Goal: Task Accomplishment & Management: Complete application form

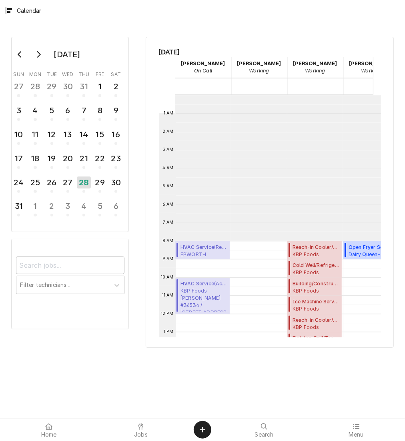
scroll to position [146, 0]
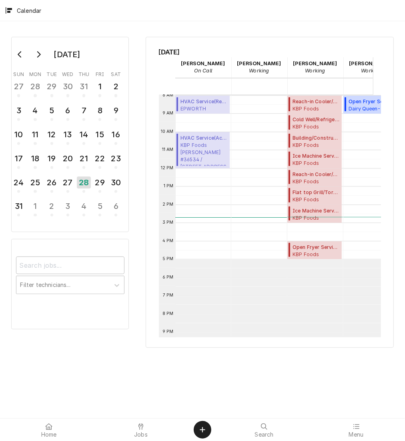
click at [208, 428] on button "Create Object" at bounding box center [203, 430] width 18 height 18
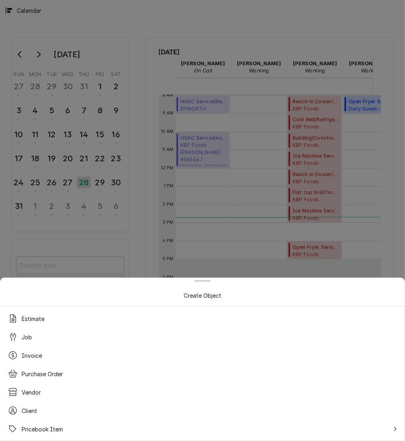
click at [31, 340] on span "Job" at bounding box center [27, 337] width 10 height 8
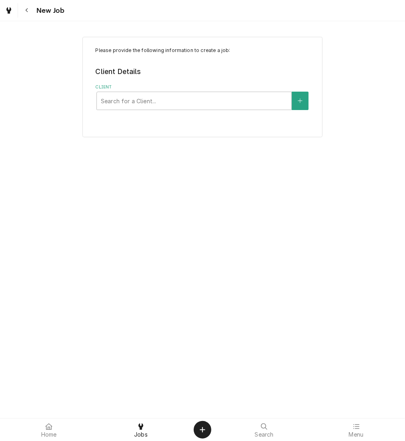
click at [168, 100] on div "Client" at bounding box center [194, 101] width 187 height 14
type input "kbp"
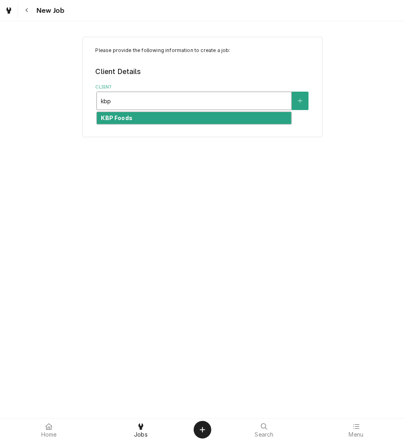
click at [172, 116] on div "KBP Foods" at bounding box center [194, 118] width 195 height 12
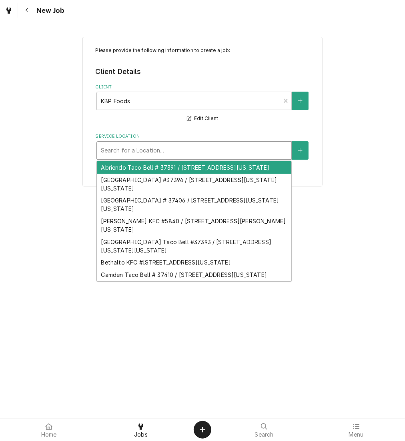
click at [146, 154] on div "Service Location" at bounding box center [194, 150] width 187 height 14
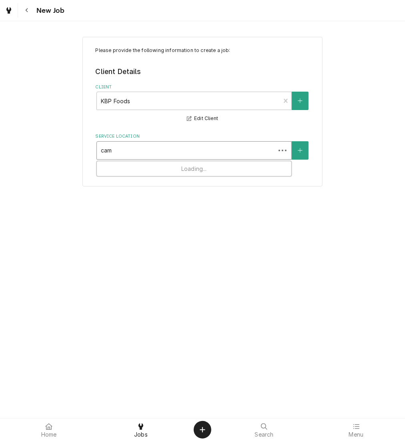
type input "camd"
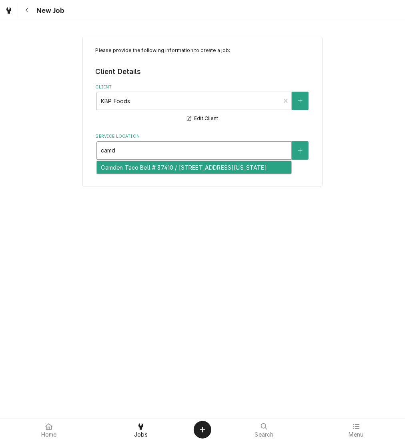
click at [149, 168] on div "Camden Taco Bell # 37410 / 6610 Camden Blvd, Fountain, Colorado 80817" at bounding box center [194, 167] width 195 height 12
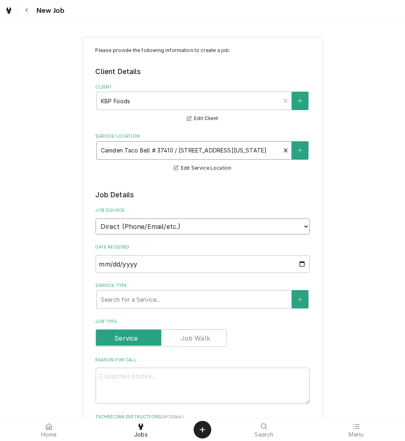
click at [133, 225] on select "Direct (Phone/Email/etc.) Other" at bounding box center [203, 227] width 214 height 16
select select "100"
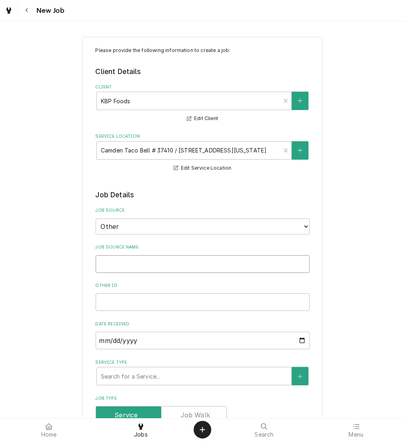
click at [138, 261] on input "Job Source Name" at bounding box center [203, 264] width 214 height 18
type textarea "x"
type input "V"
type textarea "x"
type input "Ve"
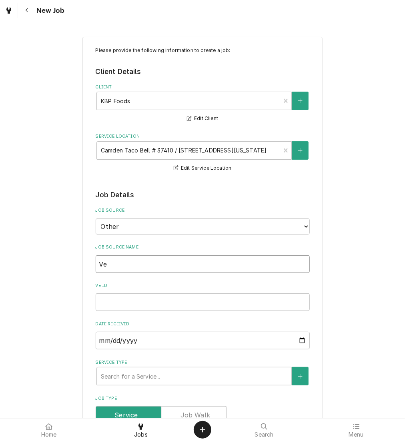
type textarea "x"
type input "Veri"
type textarea "x"
type input "Veris"
type textarea "x"
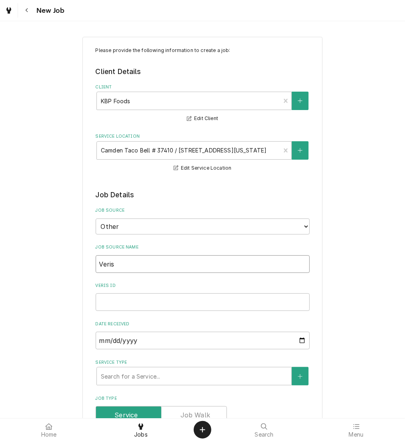
type input "Verisa"
type textarea "x"
type input "Verisaw"
type textarea "x"
type input "Verisaw"
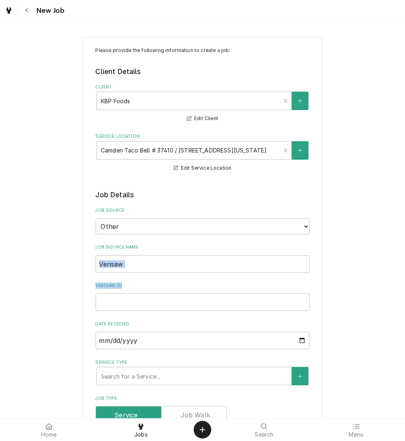
drag, startPoint x: 134, startPoint y: 275, endPoint x: 122, endPoint y: 261, distance: 18.4
click at [122, 261] on input "Verisaw" at bounding box center [203, 264] width 214 height 18
type textarea "x"
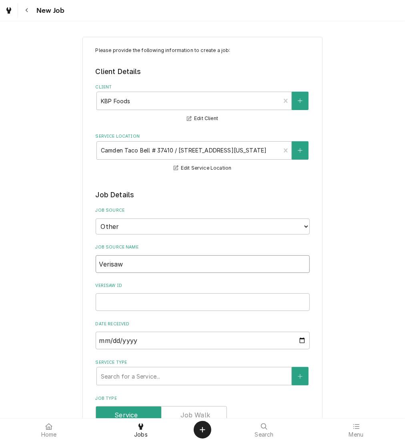
type input "V"
type textarea "x"
type input "Ve"
type textarea "x"
type input "Veri"
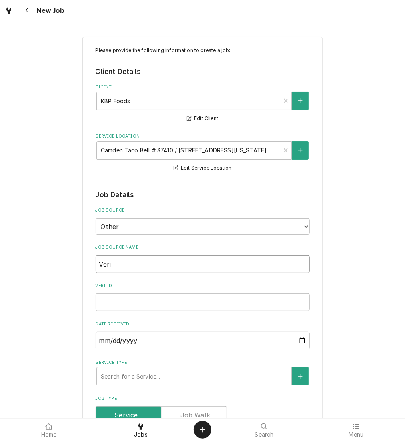
type textarea "x"
type input "Veris"
type textarea "x"
type input "Verisa"
type textarea "x"
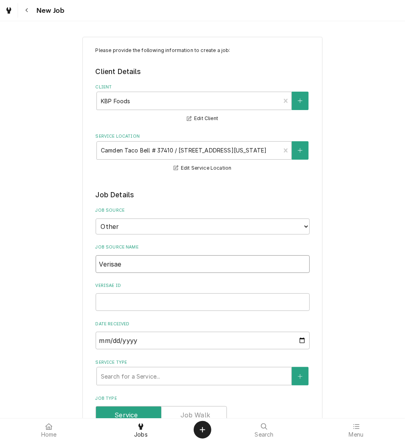
type input "Verisae"
paste input "72018933"
type textarea "x"
type input "72018933"
type textarea "x"
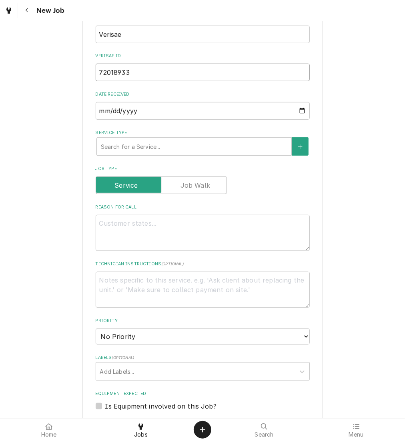
scroll to position [245, 0]
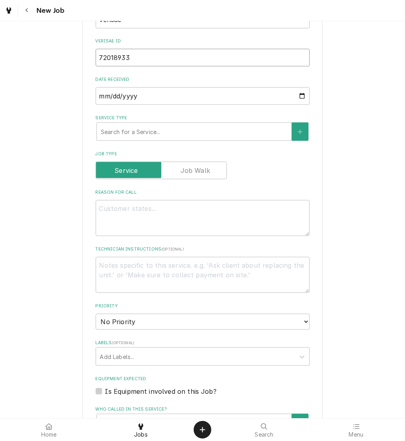
type input "72018933"
click at [120, 222] on textarea "Reason For Call" at bounding box center [203, 218] width 214 height 36
type textarea "x"
type textarea "n"
type textarea "x"
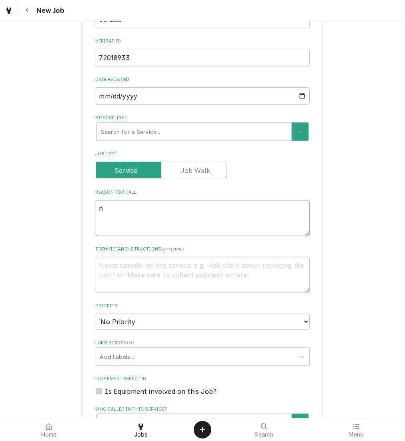
type textarea "nt"
type textarea "x"
type textarea "nte"
type textarea "x"
type textarea "nt"
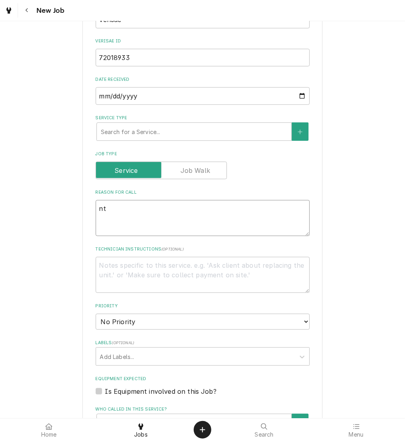
type textarea "x"
type textarea "n"
type textarea "x"
type textarea "N"
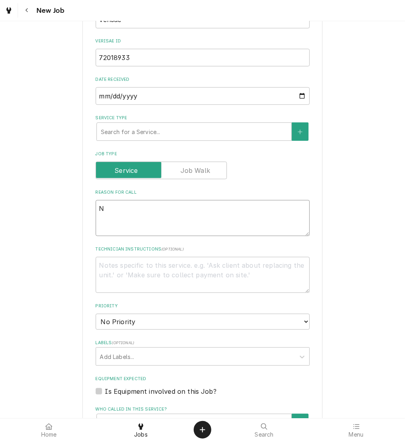
type textarea "x"
type textarea "NT"
type textarea "x"
type textarea "NTE"
type textarea "x"
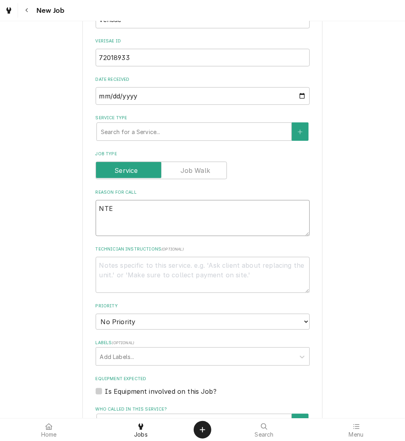
type textarea "NTE:"
type textarea "x"
type textarea "NTE:"
type textarea "x"
type textarea "NTE: %"
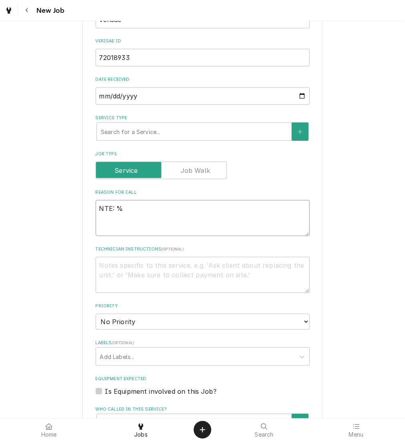
type textarea "x"
type textarea "NTE:"
type textarea "x"
type textarea "NTE: $"
type textarea "x"
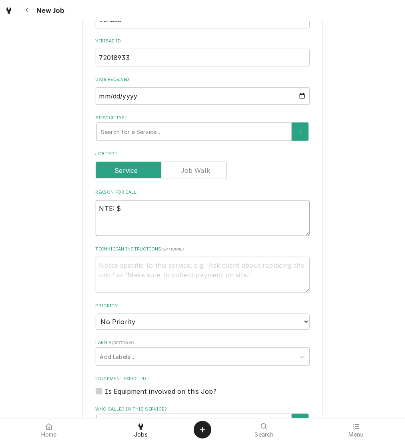
type textarea "NTE: $5"
type textarea "x"
type textarea "NTE: $50"
type textarea "x"
type textarea "NTE: $500"
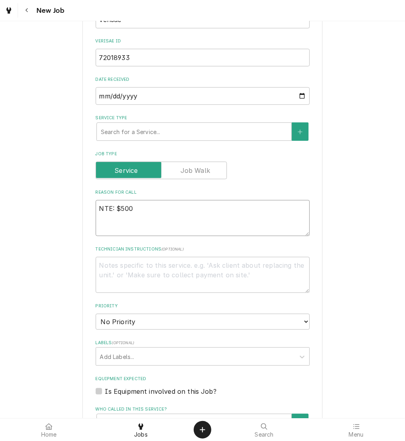
type textarea "x"
type textarea "NTE: $500"
type textarea "x"
type textarea "NTE: $500 P"
type textarea "x"
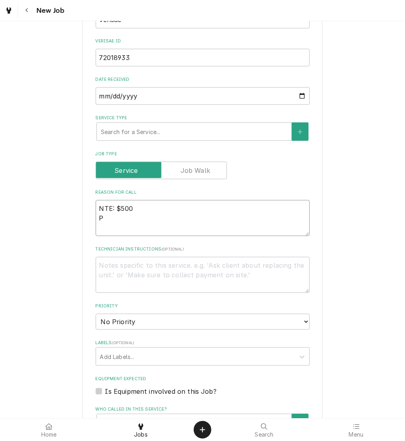
type textarea "NTE: $500 PO"
type textarea "x"
type textarea "NTE: $500 PO"
type textarea "x"
type textarea "NTE: $500 PO #"
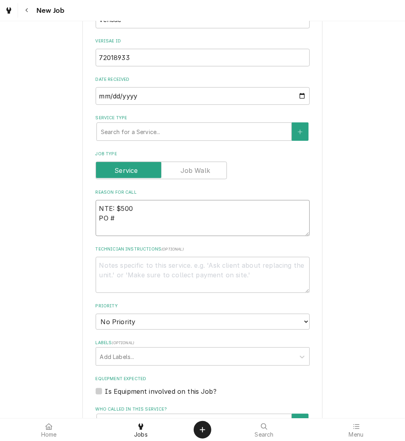
type textarea "x"
type textarea "NTE: $500 PO #"
paste textarea "72018933"
type textarea "x"
type textarea "NTE: $500 PO # 72018933"
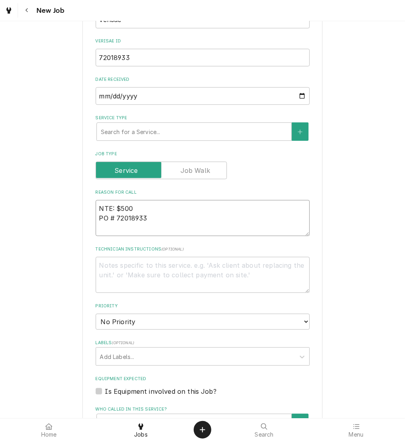
type textarea "x"
type textarea "NTE: $500 PO # 72018933"
click at [96, 205] on textarea "NTE: $500 PO # 72018933" at bounding box center [203, 218] width 214 height 36
type textarea "x"
type textarea "cNTE: $500 PO # 72018933"
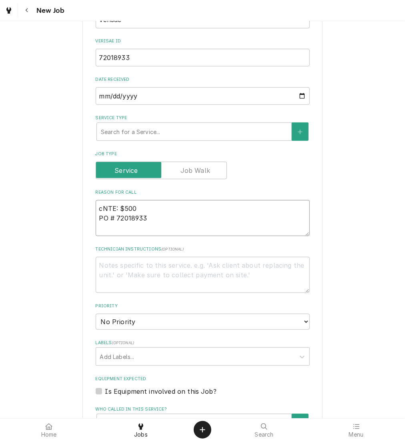
type textarea "x"
type textarea "caNTE: $500 PO # 72018933"
type textarea "x"
type textarea "cakNTE: $500 PO # 72018933"
type textarea "x"
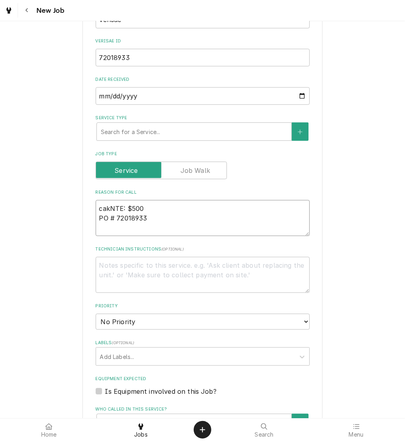
type textarea "cakmNTE: $500 PO # 72018933"
type textarea "x"
type textarea "cakmsNTE: $500 PO # 72018933"
type textarea "x"
type textarea "cakmshNTE: $500 PO # 72018933"
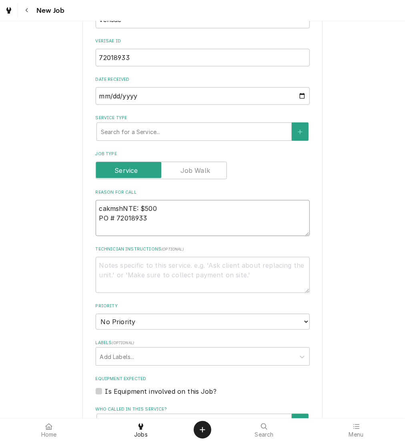
type textarea "x"
type textarea "cakmsheNTE: $500 PO # 72018933"
type textarea "x"
type textarea "cakmshelNTE: $500 PO # 72018933"
type textarea "x"
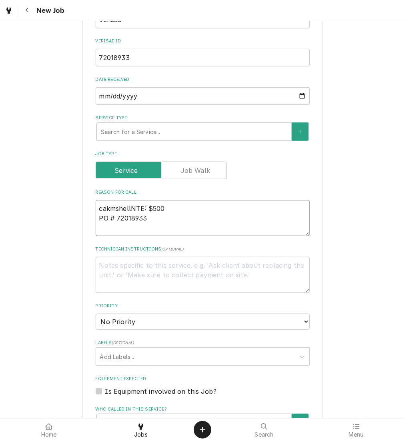
type textarea "cakmshell NTE: $500 PO # 72018933"
type textarea "x"
type textarea "cakmshellNTE: $500 PO # 72018933"
type textarea "x"
type textarea "cakmshelNTE: $500 PO # 72018933"
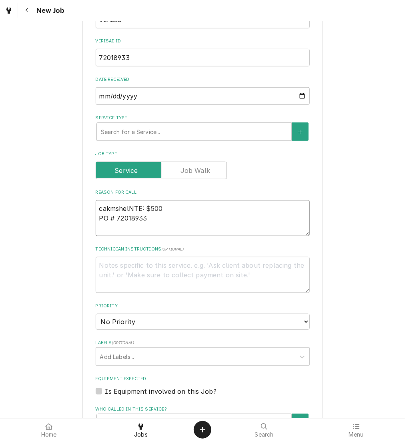
type textarea "x"
type textarea "cakmsheNTE: $500 PO # 72018933"
type textarea "x"
type textarea "cakmshNTE: $500 PO # 72018933"
type textarea "x"
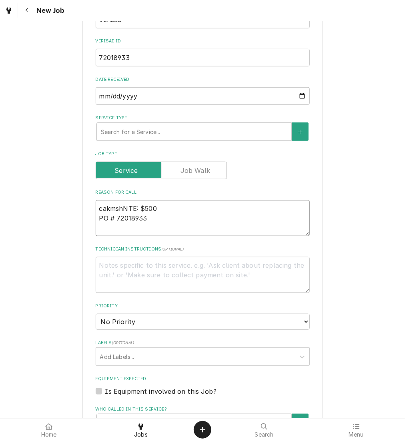
type textarea "cakmsNTE: $500 PO # 72018933"
type textarea "x"
type textarea "cakmNTE: $500 PO # 72018933"
type textarea "x"
type textarea "cakNTE: $500 PO # 72018933"
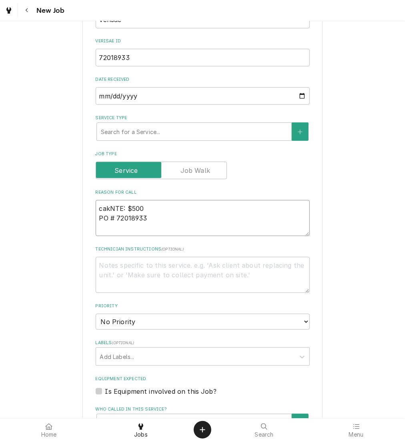
type textarea "x"
type textarea "caNTE: $500 PO # 72018933"
type textarea "x"
type textarea "cNTE: $500 PO # 72018933"
type textarea "x"
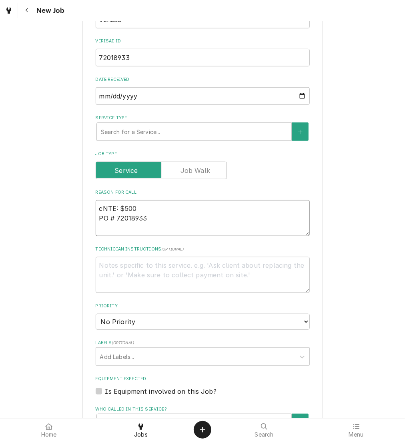
type textarea "clNTE: $500 PO # 72018933"
type textarea "x"
type textarea "claNTE: $500 PO # 72018933"
type textarea "x"
type textarea "clamNTE: $500 PO # 72018933"
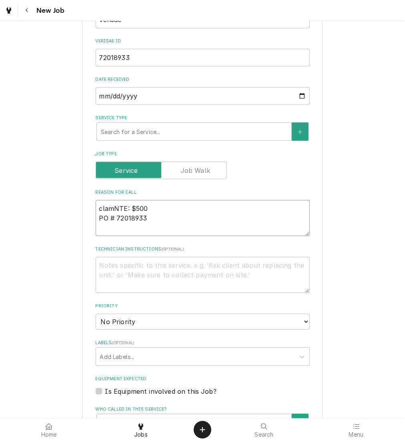
type textarea "x"
type textarea "clamsNTE: $500 PO # 72018933"
type textarea "x"
type textarea "clamshNTE: $500 PO # 72018933"
type textarea "x"
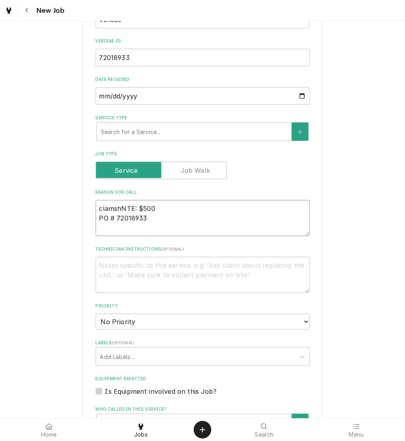
type textarea "clamsheNTE: $500 PO # 72018933"
type textarea "x"
type textarea "clamshelNTE: $500 PO # 72018933"
type textarea "x"
type textarea "clamshellNTE: $500 PO # 72018933"
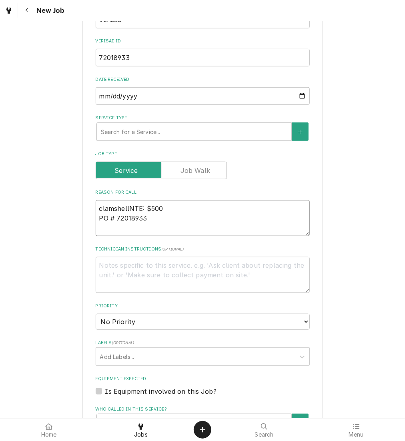
type textarea "x"
type textarea "clamshell NTE: $500 PO # 72018933"
type textarea "x"
type textarea "clamshell gNTE: $500 PO # 72018933"
type textarea "x"
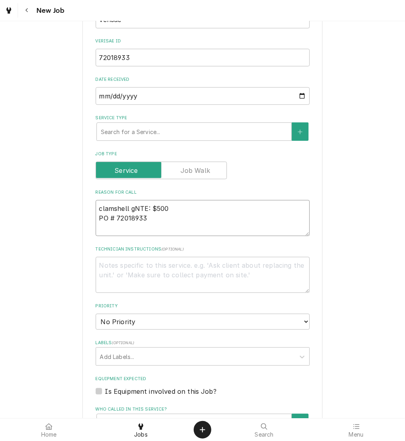
type textarea "clamshell grNTE: $500 PO # 72018933"
type textarea "x"
type textarea "clamshell griNTE: $500 PO # 72018933"
type textarea "x"
type textarea "clamshell grilNTE: $500 PO # 72018933"
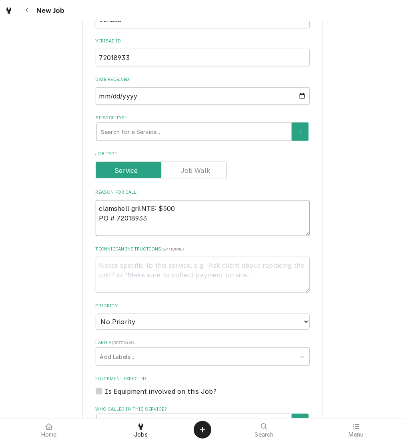
type textarea "x"
type textarea "clamshell grillNTE: $500 PO # 72018933"
type textarea "x"
type textarea "clamshell grill NTE: $500 PO # 72018933"
type textarea "x"
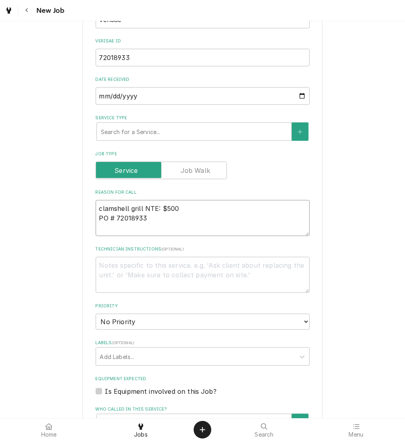
type textarea "clamshell grill (NTE: $500 PO # 72018933"
type textarea "x"
type textarea "clamshell grill (sNTE: $500 PO # 72018933"
type textarea "x"
type textarea "clamshell grill (spNTE: $500 PO # 72018933"
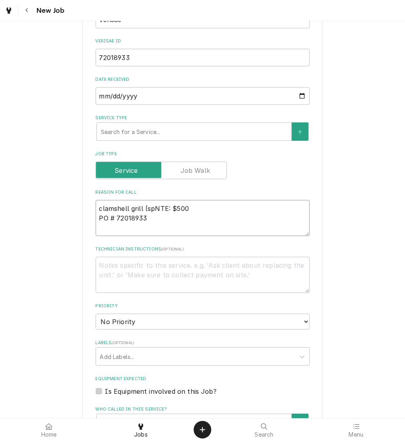
type textarea "x"
type textarea "clamshell grill (splNTE: $500 PO # 72018933"
type textarea "x"
type textarea "clamshell grill (splitNTE: $500 PO # 72018933"
type textarea "x"
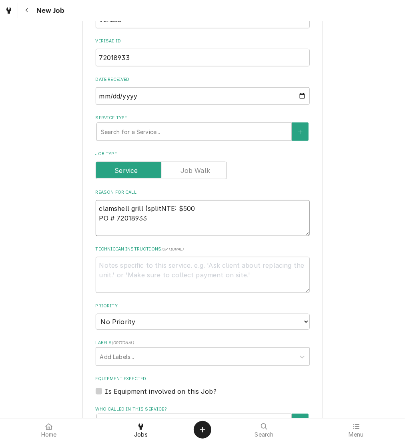
type textarea "clamshell grill (split NTE: $500 PO # 72018933"
type textarea "x"
type textarea "clamshell grill (split tNTE: $500 PO # 72018933"
type textarea "x"
type textarea "clamshell grill (split toNTE: $500 PO # 72018933"
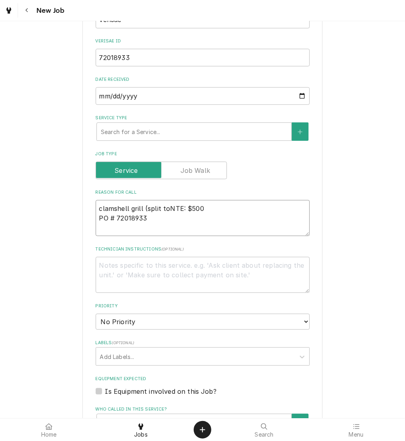
type textarea "x"
type textarea "clamshell grill (split topNTE: $500 PO # 72018933"
type textarea "x"
type textarea "clamshell grill (split top)NTE: $500 PO # 72018933"
type textarea "x"
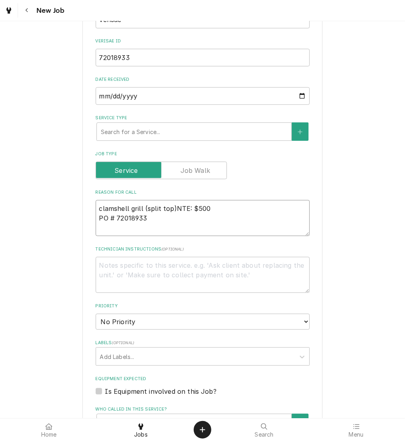
type textarea "clamshell grill (split top) NTE: $500 PO # 72018933"
paste textarea "it will not turn on for both front and drive side"
type textarea "x"
type textarea "clamshell grill (split top) it will not turn on for both front and drive sideNT…"
type textarea "x"
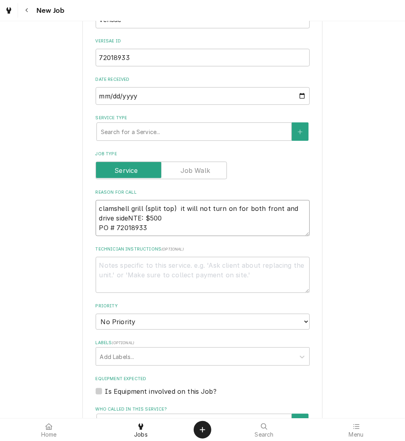
type textarea "clamshell grill (split top) it will not turn on for both front and drive side N…"
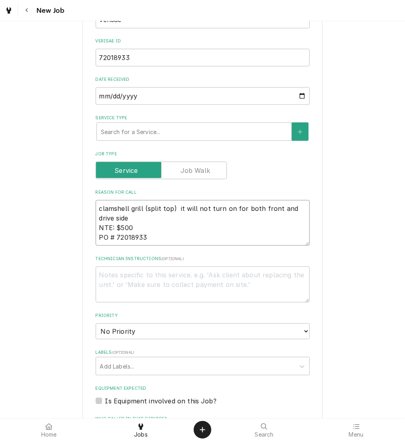
type textarea "x"
type textarea "clamshell grill (split top) t will not turn on for both front and drive side NT…"
type textarea "x"
type textarea "clamshell grill (split top) will not turn on for both front and drive side NTE:…"
type textarea "x"
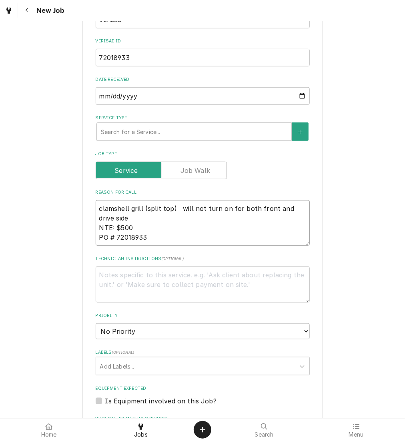
type textarea "clamshell grill (split top) will not turn on for both front and drive side NTE:…"
type textarea "x"
type textarea "clamshell grill (split top) will not turn on for both front and drive side NTE:…"
type textarea "x"
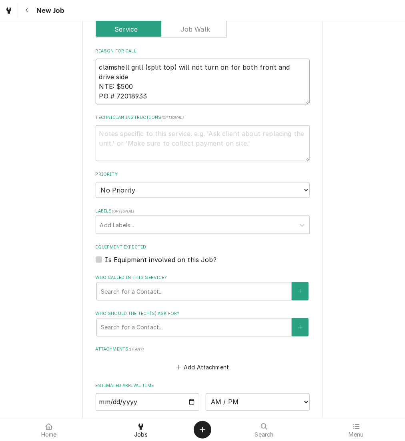
scroll to position [389, 0]
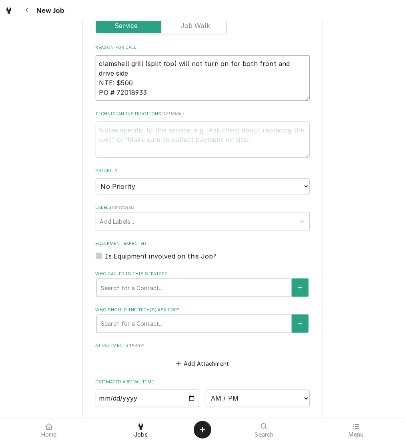
type textarea "clamshell grill (split top) will not turn on for both front and drive side NTE:…"
click at [109, 190] on select "No Priority Urgent High Medium Low" at bounding box center [203, 187] width 214 height 16
select select "1"
click at [96, 179] on select "No Priority Urgent High Medium Low" at bounding box center [203, 187] width 214 height 16
type textarea "x"
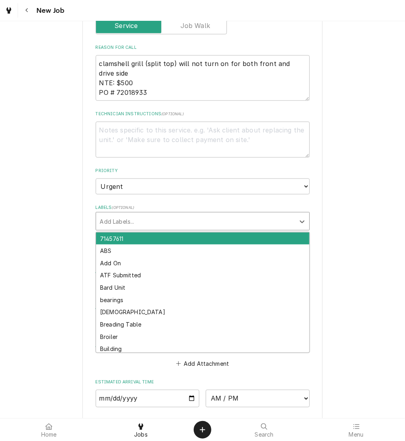
click at [111, 225] on div "Labels" at bounding box center [195, 221] width 191 height 14
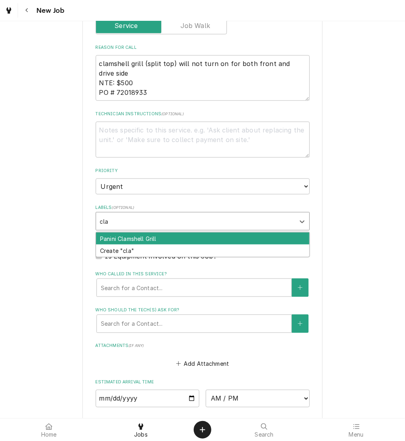
type input "clam"
click at [133, 237] on div "Panini Clamshell Grill" at bounding box center [202, 239] width 213 height 12
type textarea "x"
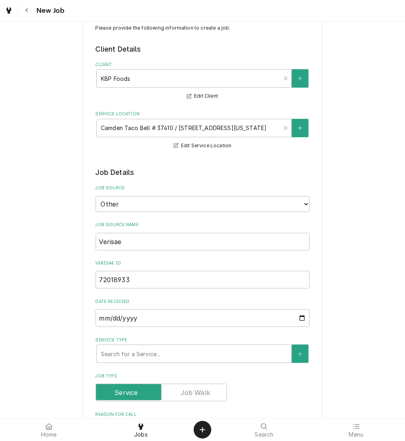
scroll to position [187, 0]
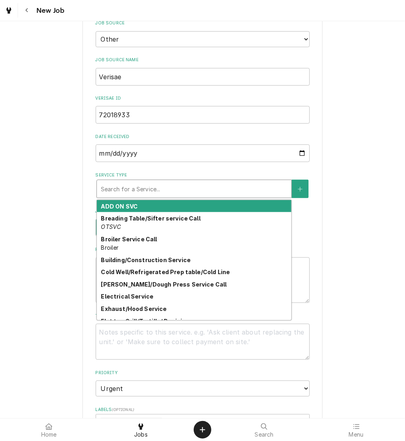
click at [149, 192] on div "Service Type" at bounding box center [194, 189] width 187 height 14
type textarea "x"
type input "c"
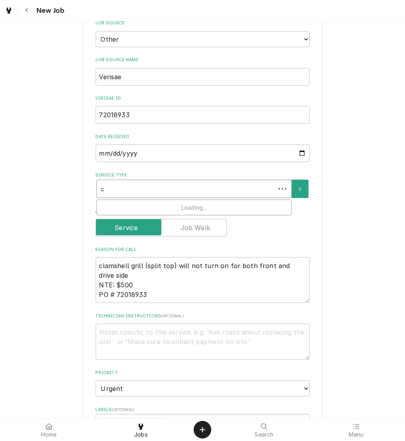
type textarea "x"
type input "cl"
type textarea "x"
type input "cla"
type textarea "x"
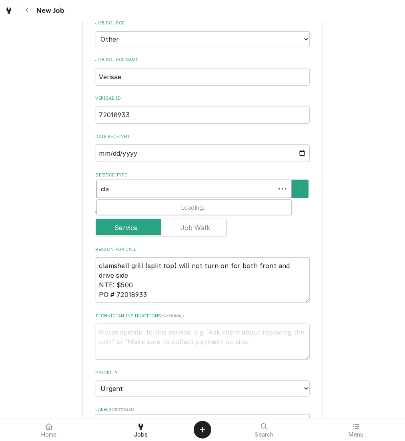
type input "clam"
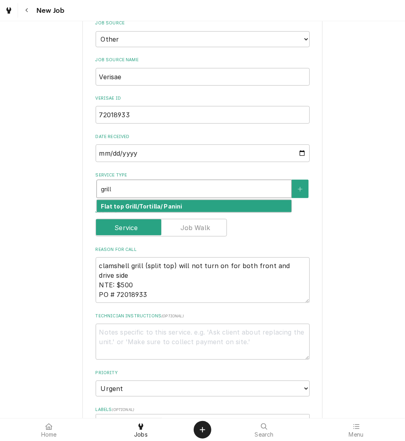
click at [157, 208] on strong "Flat top Grill/Tortilla/ Panini" at bounding box center [141, 206] width 81 height 7
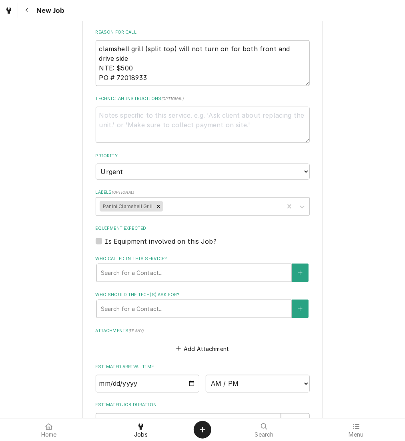
scroll to position [443, 0]
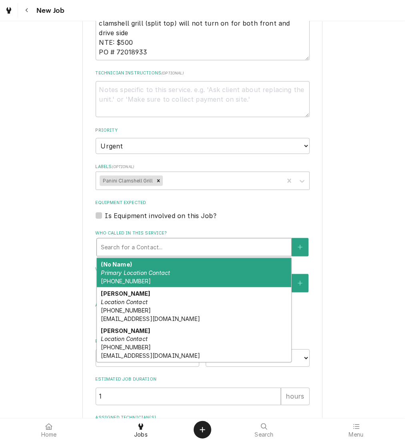
click at [139, 250] on div "Who called in this service?" at bounding box center [194, 247] width 187 height 14
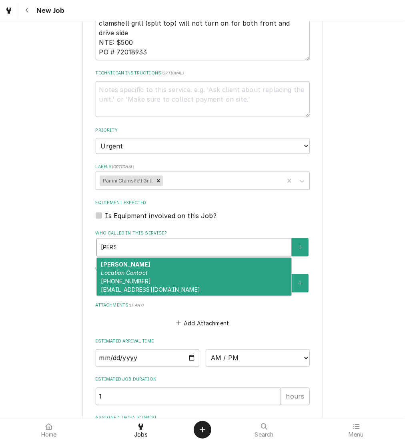
click at [140, 271] on em "Location Contact" at bounding box center [124, 272] width 47 height 7
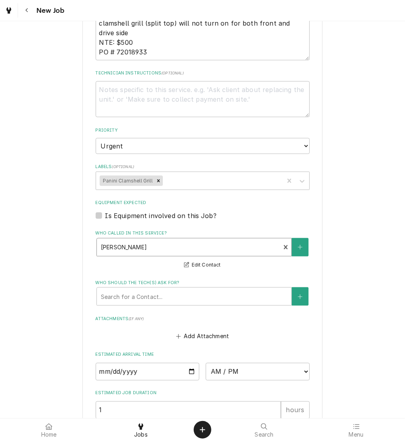
scroll to position [548, 0]
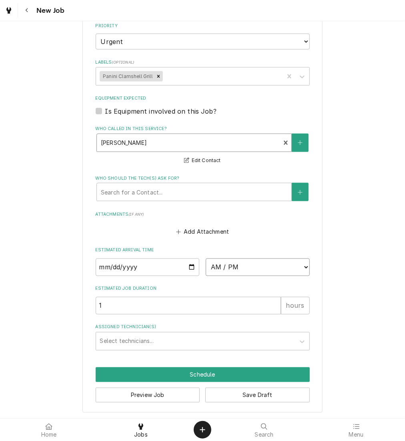
click at [264, 265] on select "AM / PM 6:00 AM 6:15 AM 6:30 AM 6:45 AM 7:00 AM 7:15 AM 7:30 AM 7:45 AM 8:00 AM…" at bounding box center [258, 268] width 104 height 18
click at [206, 259] on select "AM / PM 6:00 AM 6:15 AM 6:30 AM 6:45 AM 7:00 AM 7:15 AM 7:30 AM 7:45 AM 8:00 AM…" at bounding box center [258, 268] width 104 height 18
click at [185, 266] on input "Date" at bounding box center [148, 268] width 104 height 18
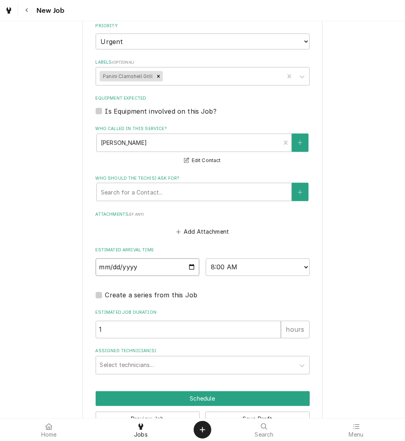
click at [188, 263] on input "2025-08-29" at bounding box center [148, 268] width 104 height 18
click at [256, 268] on select "AM / PM 6:00 AM 6:15 AM 6:30 AM 6:45 AM 7:00 AM 7:15 AM 7:30 AM 7:45 AM 8:00 AM…" at bounding box center [258, 268] width 104 height 18
click at [206, 259] on select "AM / PM 6:00 AM 6:15 AM 6:30 AM 6:45 AM 7:00 AM 7:15 AM 7:30 AM 7:45 AM 8:00 AM…" at bounding box center [258, 268] width 104 height 18
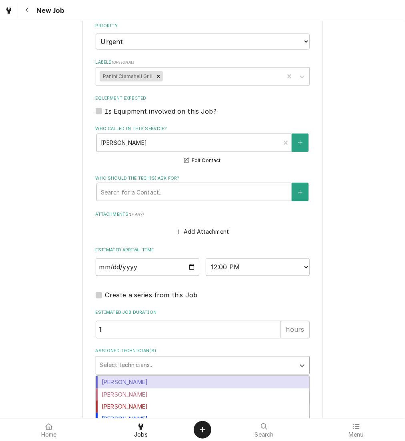
click at [174, 364] on div "Assigned Technician(s)" at bounding box center [195, 365] width 191 height 14
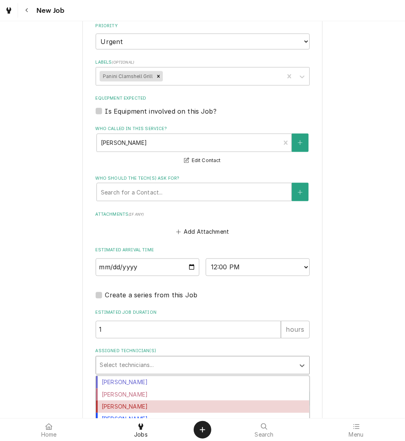
click at [157, 403] on div "[PERSON_NAME]" at bounding box center [202, 407] width 213 height 12
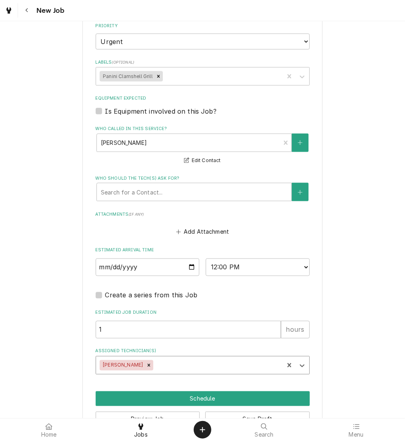
scroll to position [572, 0]
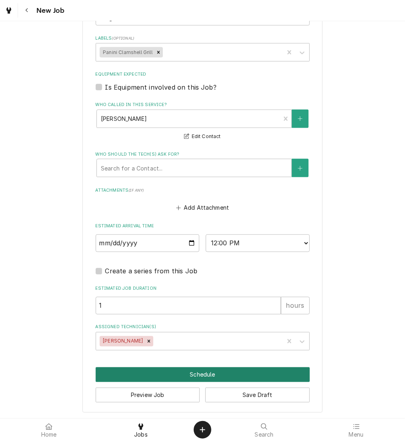
click at [187, 377] on button "Schedule" at bounding box center [203, 374] width 214 height 15
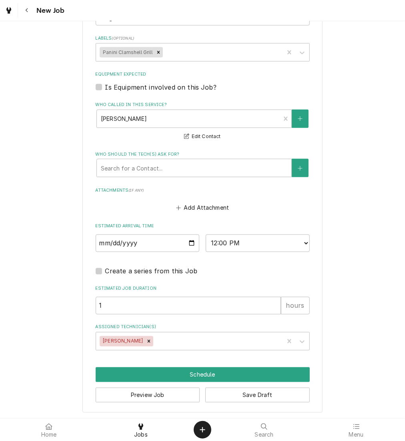
scroll to position [565, 0]
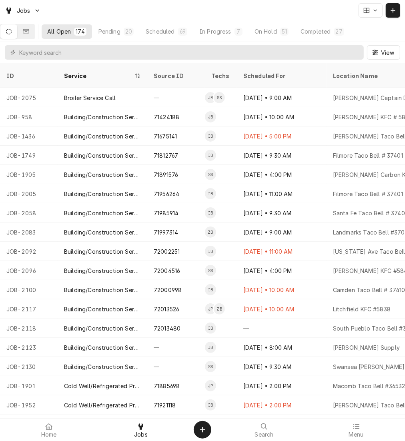
click at [107, 35] on div "Pending" at bounding box center [109, 31] width 22 height 8
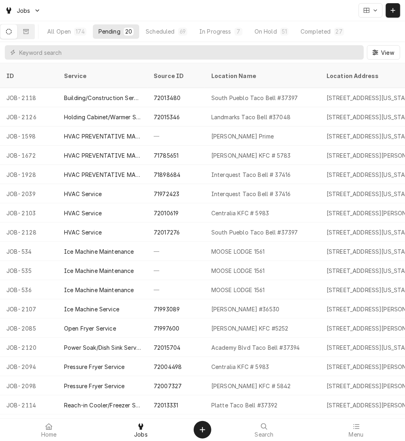
click at [355, 427] on icon at bounding box center [356, 426] width 6 height 5
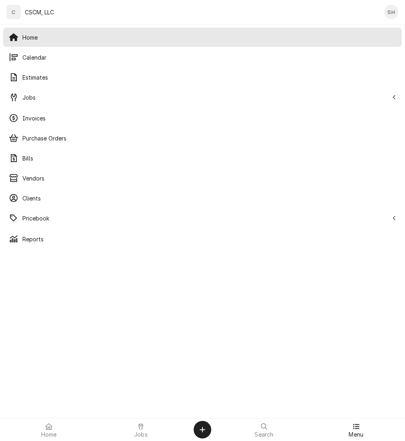
click at [92, 64] on div "Calendar" at bounding box center [202, 57] width 395 height 16
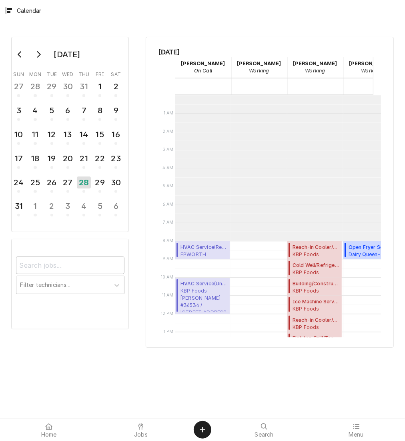
scroll to position [146, 0]
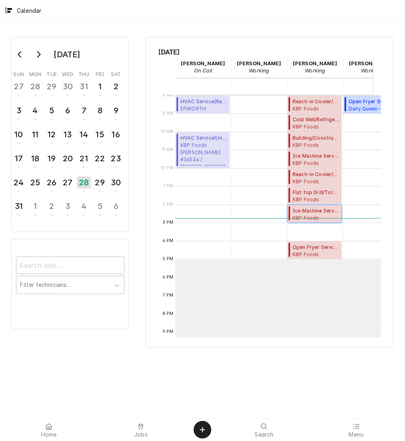
click at [314, 217] on span "KBP Foods La Junta Taco Bell # 37415 / 27980 Frontage Rd, La Junta, Colorado 81…" at bounding box center [316, 218] width 47 height 6
click at [302, 188] on div "Flat top Grill/Tortilla/ Panini ( Past Due ) KBP Foods La Junta Taco Bell # 374…" at bounding box center [314, 196] width 55 height 18
click at [300, 175] on span "Reach-in Cooler/Freezer Service ( Past Due )" at bounding box center [316, 174] width 47 height 7
click at [303, 152] on span "Ice Machine Service ( Past Due )" at bounding box center [316, 155] width 47 height 7
click at [297, 143] on span "KBP Foods Camden Taco Bell # 37410 / 6610 Camden Blvd, Fountain, Colorado 80817" at bounding box center [316, 145] width 47 height 6
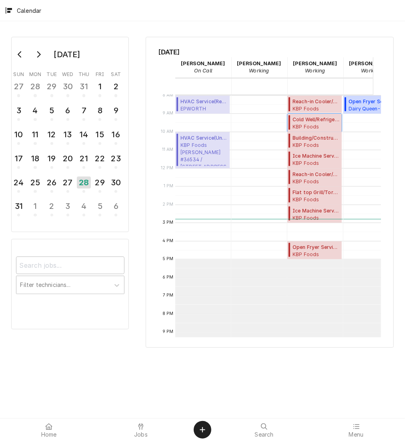
click at [303, 118] on span "Cold Well/Refrigerated Prep table/Cold Line ( Past Due )" at bounding box center [316, 119] width 47 height 7
click at [319, 102] on span "Reach-in Cooler/Freezer Service ( Past Due )" at bounding box center [316, 101] width 47 height 7
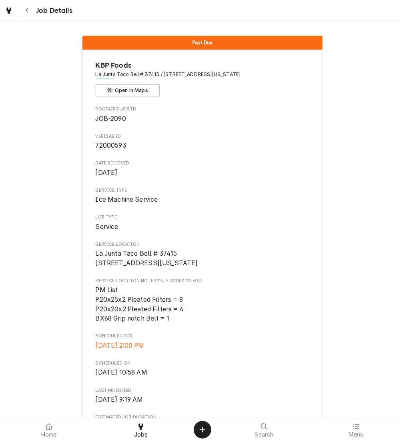
scroll to position [479, 0]
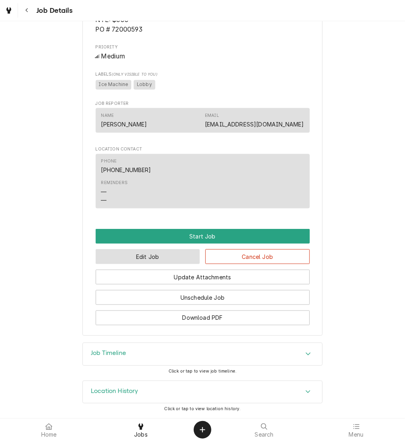
click at [175, 256] on button "Edit Job" at bounding box center [148, 256] width 104 height 15
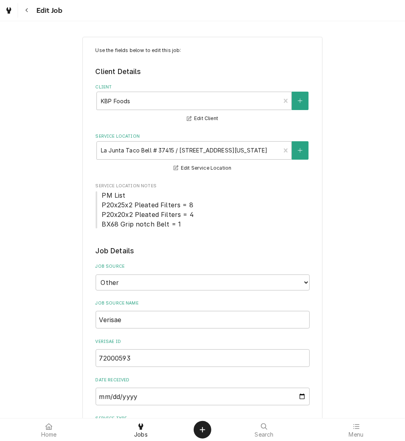
scroll to position [585, 0]
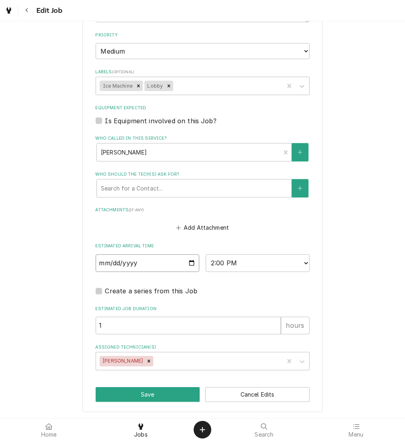
click at [189, 260] on input "[DATE]" at bounding box center [148, 264] width 104 height 18
type textarea "x"
type input "[DATE]"
click at [159, 395] on button "Save" at bounding box center [148, 394] width 104 height 15
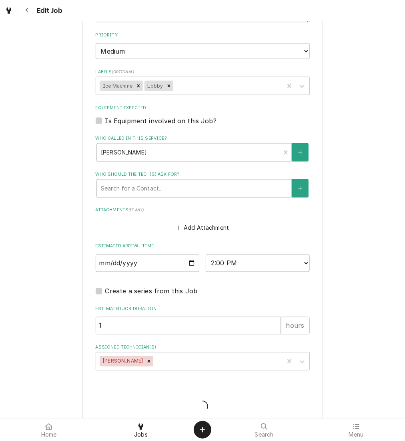
type textarea "x"
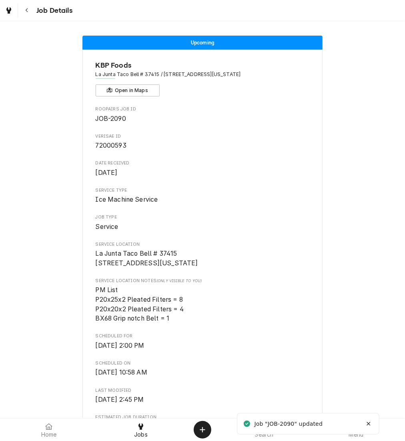
scroll to position [479, 0]
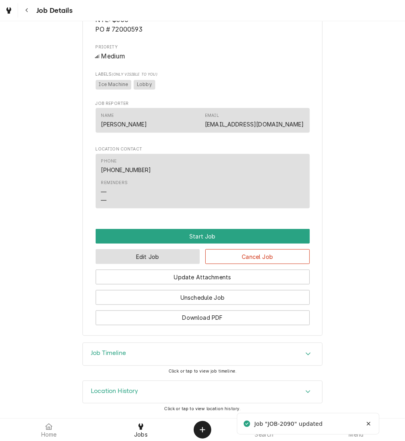
click at [159, 251] on button "Edit Job" at bounding box center [148, 256] width 104 height 15
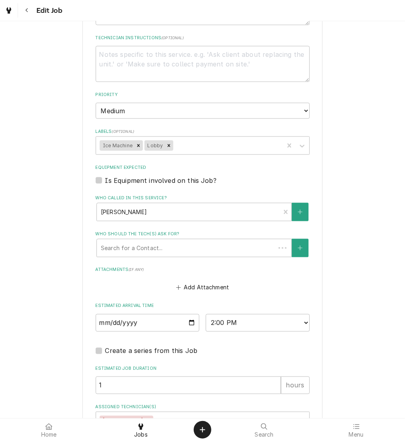
scroll to position [585, 0]
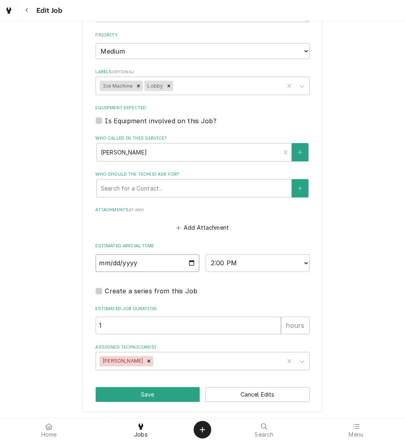
click at [187, 260] on input "2025-08-29" at bounding box center [148, 264] width 104 height 18
click at [155, 393] on button "Save" at bounding box center [148, 394] width 104 height 15
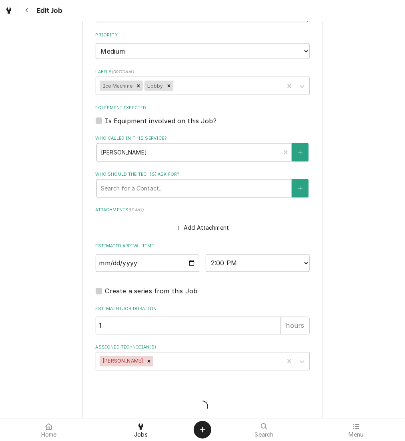
type textarea "x"
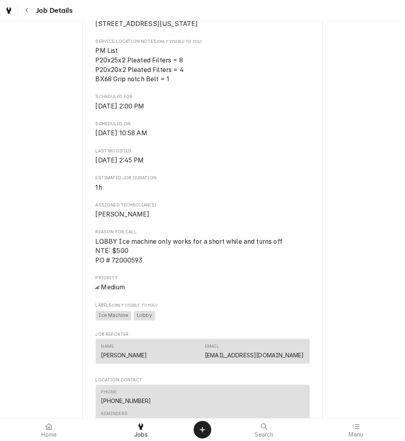
scroll to position [479, 0]
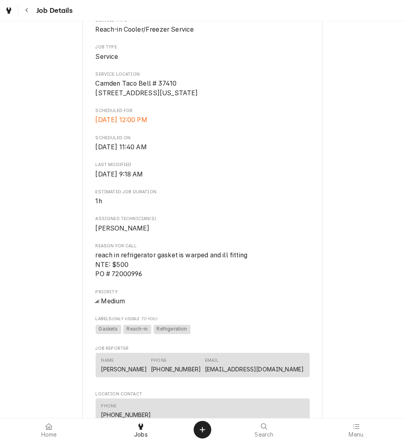
scroll to position [424, 0]
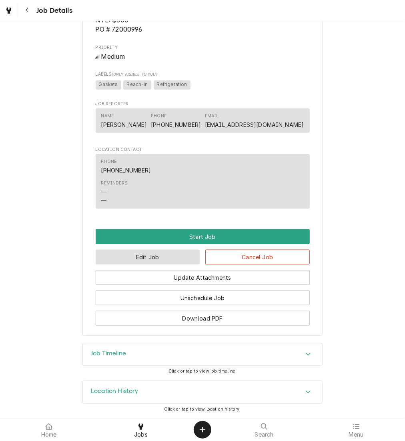
click at [166, 259] on button "Edit Job" at bounding box center [148, 257] width 104 height 15
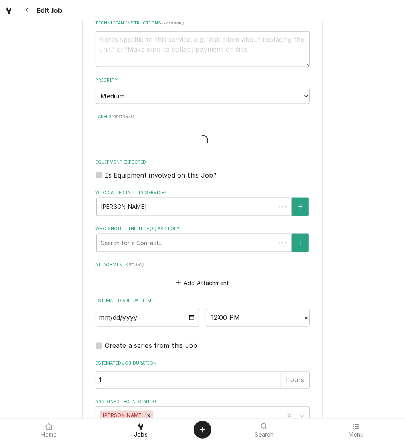
type textarea "x"
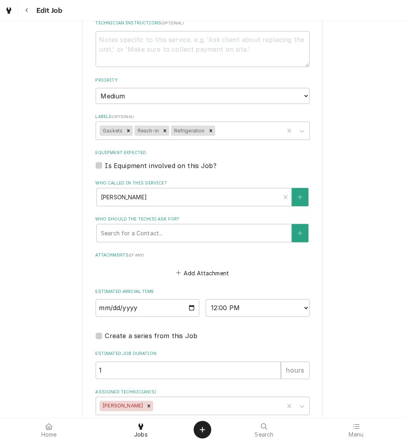
scroll to position [528, 0]
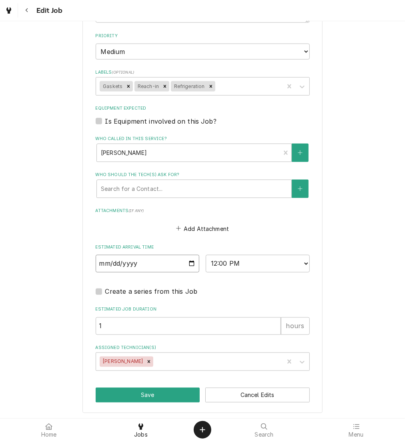
click at [187, 267] on input "2025-08-28" at bounding box center [148, 264] width 104 height 18
click at [187, 258] on input "2025-08-28" at bounding box center [148, 264] width 104 height 18
click at [188, 263] on input "2025-08-28" at bounding box center [148, 264] width 104 height 18
type input "2025-08-29"
click at [149, 394] on button "Save" at bounding box center [148, 395] width 104 height 15
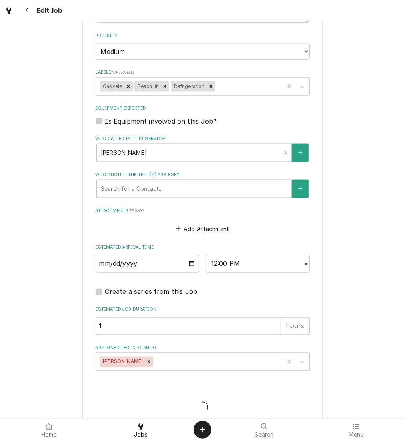
type textarea "x"
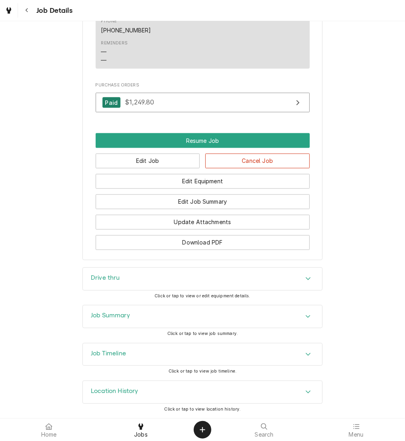
scroll to position [628, 0]
click at [147, 166] on button "Edit Job" at bounding box center [148, 161] width 104 height 15
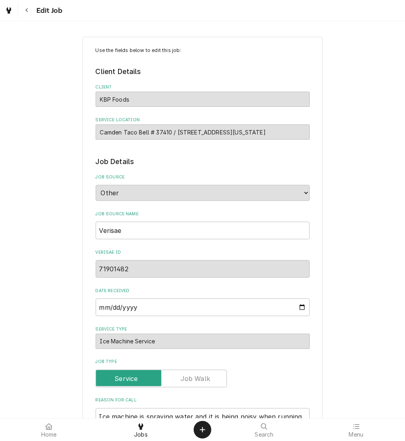
type textarea "x"
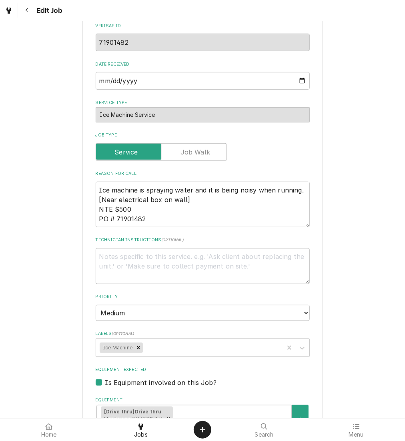
scroll to position [548, 0]
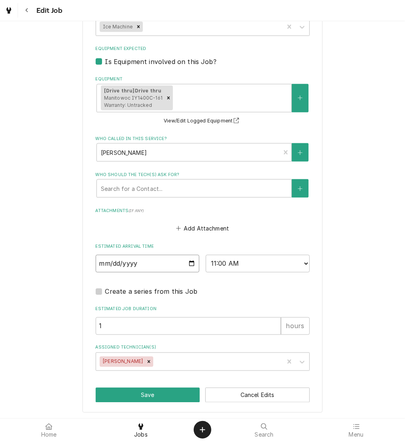
click at [187, 262] on input "2025-08-28" at bounding box center [148, 264] width 104 height 18
type input "2025-08-29"
click at [150, 394] on button "Save" at bounding box center [148, 395] width 104 height 15
type textarea "x"
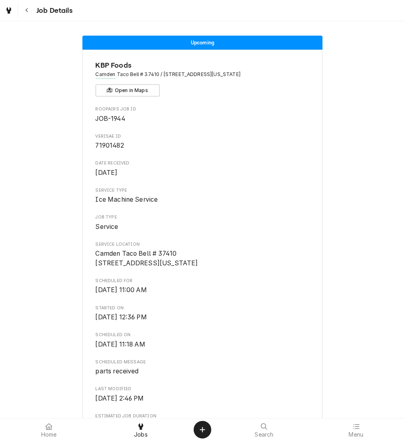
drag, startPoint x: 24, startPoint y: 10, endPoint x: 121, endPoint y: -32, distance: 105.2
click at [121, 0] on html "Job Details Upcoming KBP Foods Camden Taco Bell # 37410 / [STREET_ADDRESS][US_S…" at bounding box center [202, 220] width 405 height 441
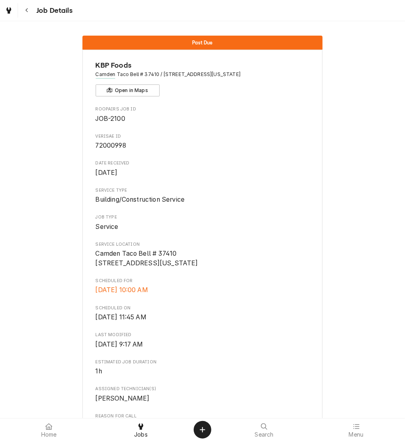
scroll to position [424, 0]
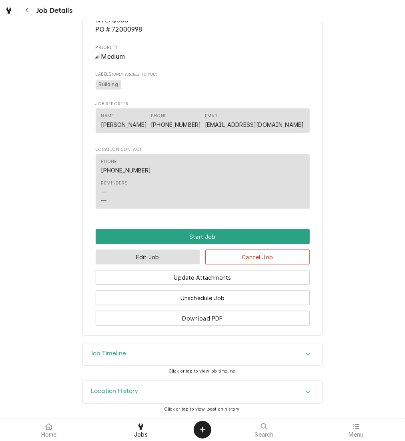
click at [176, 255] on button "Edit Job" at bounding box center [148, 257] width 104 height 15
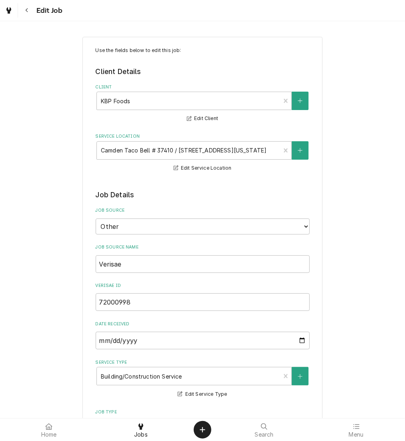
type textarea "x"
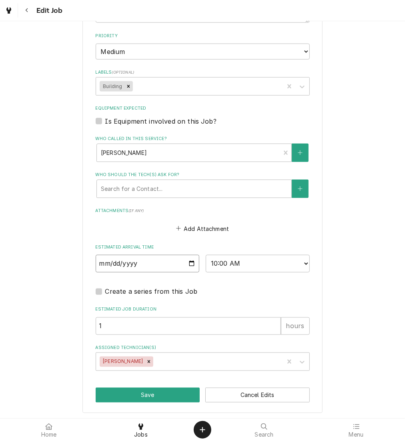
click at [183, 266] on input "[DATE]" at bounding box center [148, 264] width 104 height 18
type input "[DATE]"
drag, startPoint x: 157, startPoint y: 393, endPoint x: 125, endPoint y: 392, distance: 32.4
click at [125, 392] on button "Save" at bounding box center [148, 395] width 104 height 15
type textarea "x"
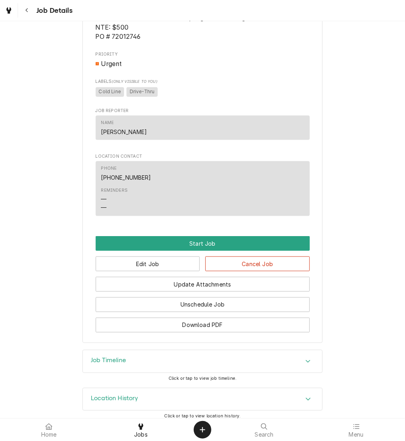
scroll to position [498, 0]
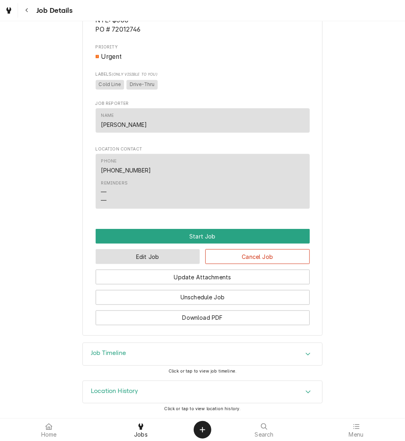
click at [161, 262] on button "Edit Job" at bounding box center [148, 256] width 104 height 15
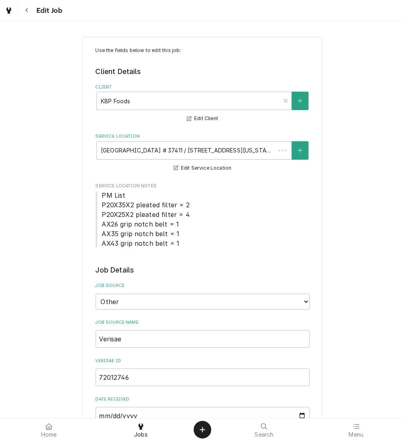
type textarea "x"
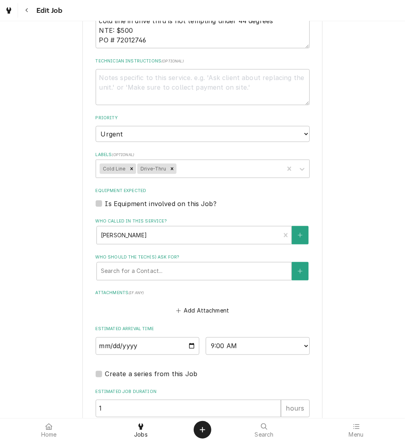
scroll to position [604, 0]
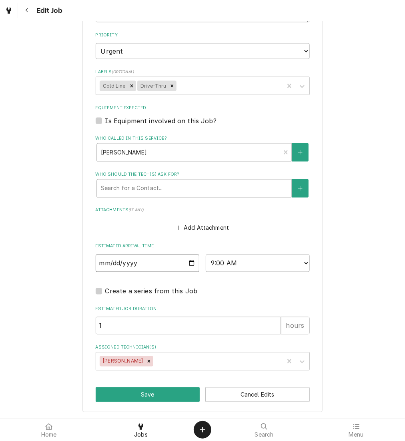
click at [190, 264] on input "2025-08-28" at bounding box center [148, 264] width 104 height 18
type input "2025-08-29"
click at [160, 395] on button "Save" at bounding box center [148, 394] width 104 height 15
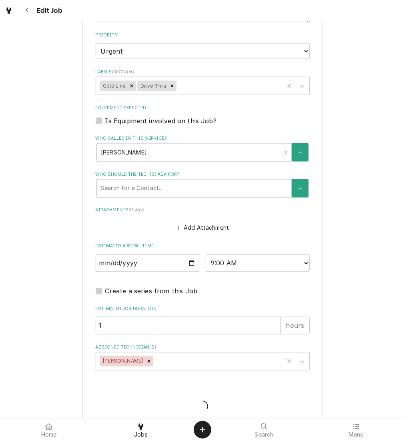
type textarea "x"
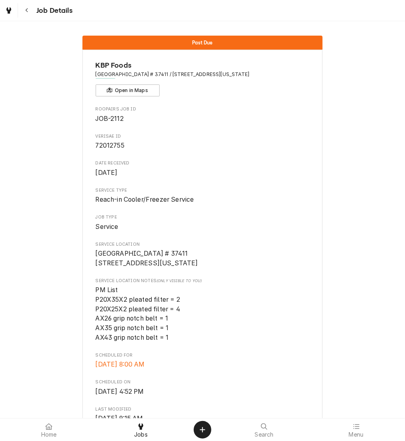
scroll to position [498, 0]
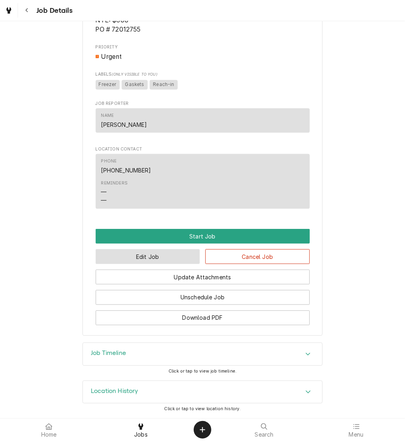
click at [157, 255] on button "Edit Job" at bounding box center [148, 256] width 104 height 15
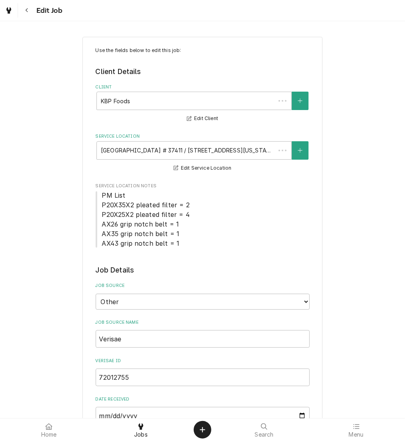
type textarea "x"
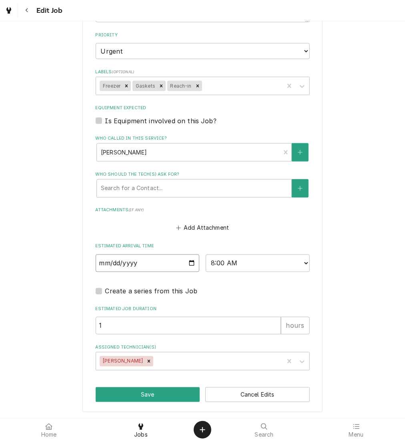
click at [190, 262] on input "[DATE]" at bounding box center [148, 264] width 104 height 18
type input "[DATE]"
click at [148, 394] on button "Save" at bounding box center [148, 394] width 104 height 15
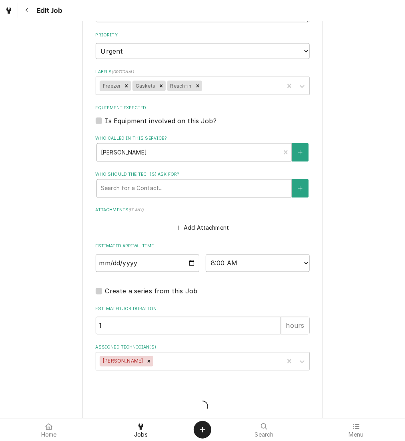
type textarea "x"
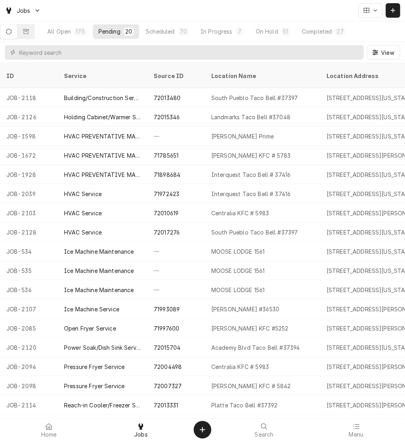
click at [395, 16] on button "Dynamic Content Wrapper" at bounding box center [393, 10] width 14 height 14
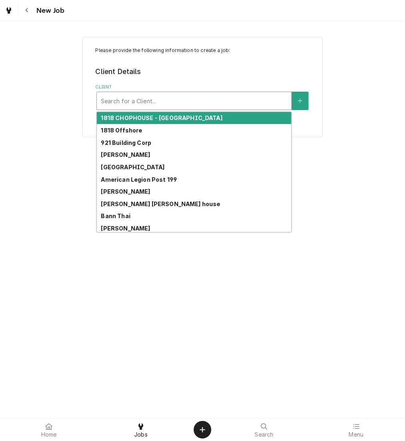
click at [216, 94] on div "Client" at bounding box center [194, 101] width 187 height 14
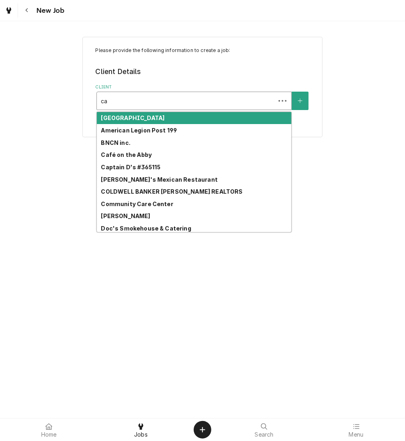
type input "cam"
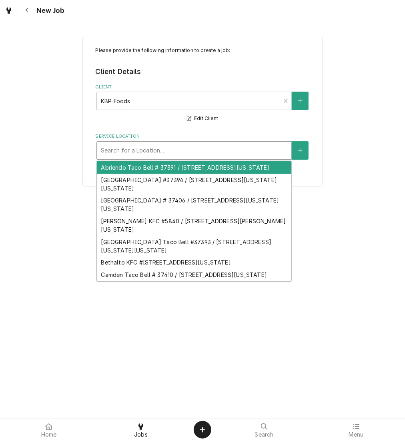
click at [188, 147] on div "Service Location" at bounding box center [194, 150] width 187 height 14
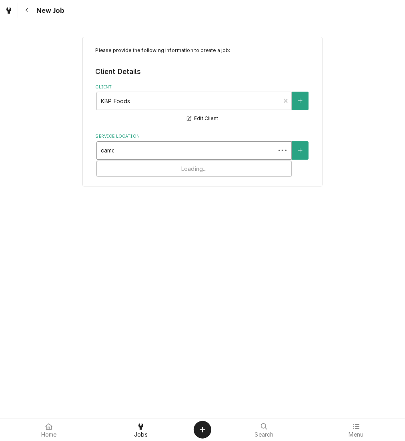
type input "camde"
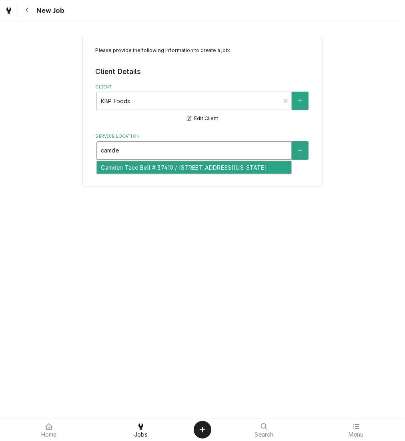
click at [188, 174] on div "Camden Taco Bell # 37410 / 6610 Camden Blvd, Fountain, Colorado 80817" at bounding box center [194, 167] width 195 height 12
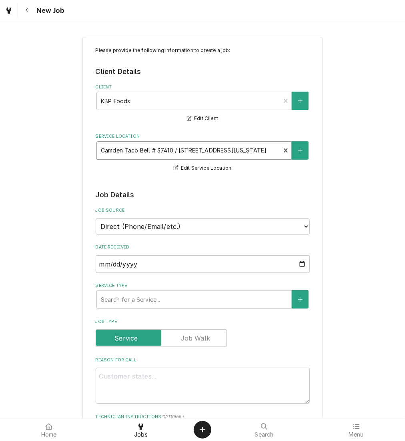
scroll to position [47, 0]
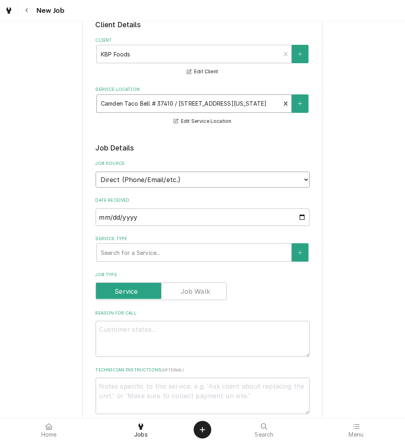
click at [188, 179] on select "Direct (Phone/Email/etc.) Other" at bounding box center [203, 180] width 214 height 16
select select "100"
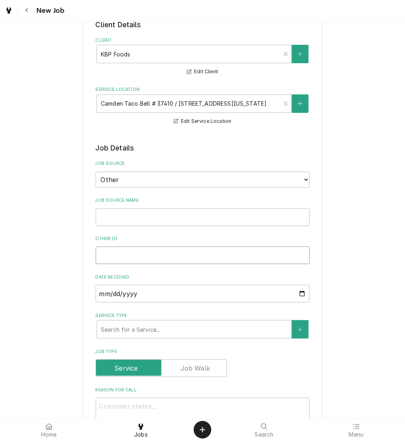
click at [119, 251] on input "Other ID" at bounding box center [203, 256] width 214 height 18
paste input "72018943"
type textarea "x"
type input "72018943"
type textarea "x"
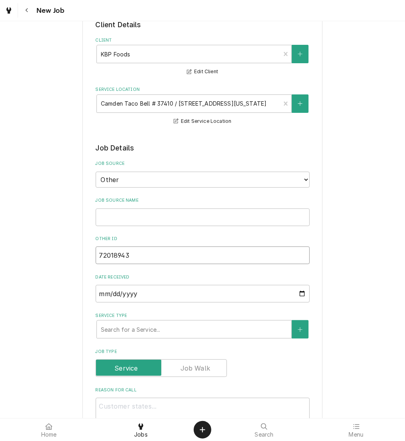
type input "72018943"
click at [118, 210] on input "Job Source Name" at bounding box center [203, 218] width 214 height 18
type textarea "x"
type input "V"
type textarea "x"
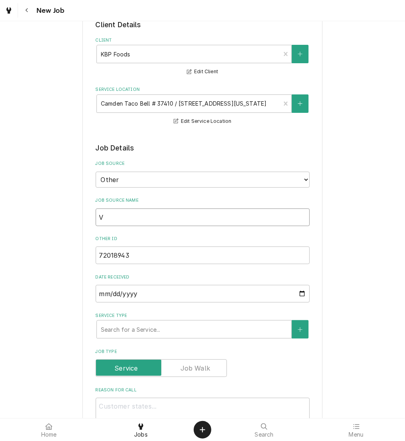
type input "Ve"
type textarea "x"
type input "Ver"
type textarea "x"
type input "Veri"
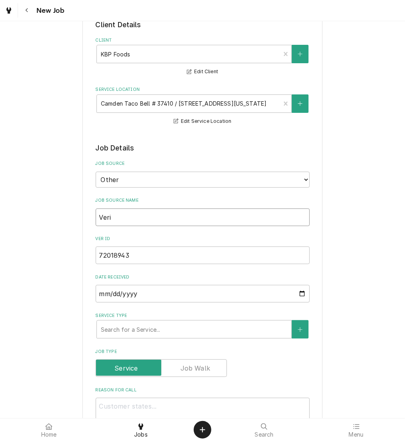
type textarea "x"
type input "Veris"
type textarea "x"
type input "Verisae"
type textarea "x"
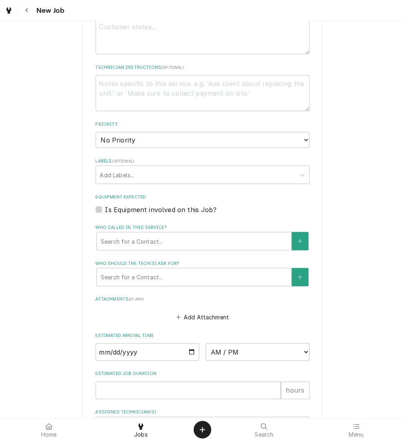
scroll to position [394, 0]
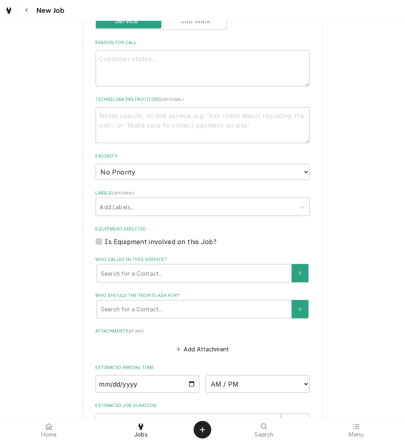
type input "Verisae"
click at [124, 71] on textarea "Reason For Call" at bounding box center [203, 68] width 214 height 36
type textarea "x"
type textarea "n"
type textarea "x"
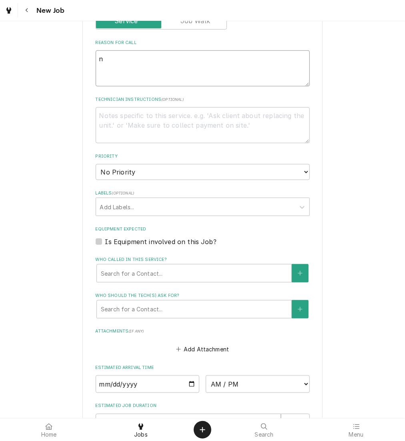
type textarea "nt"
type textarea "x"
type textarea "nte"
type textarea "x"
type textarea "nt"
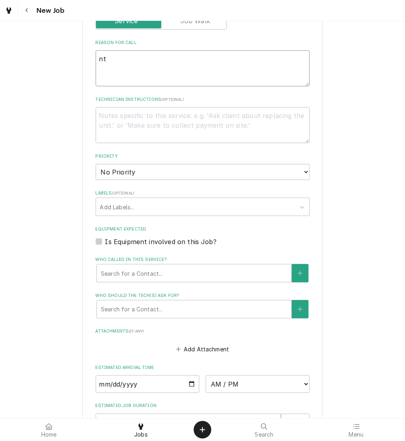
type textarea "x"
type textarea "n"
type textarea "x"
type textarea "N"
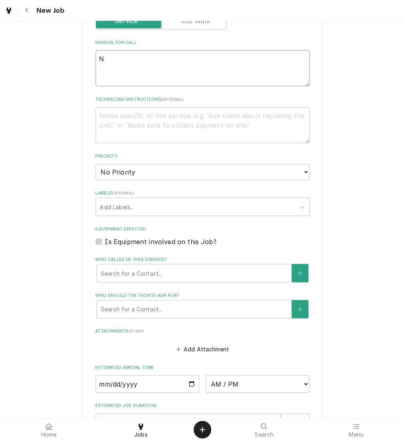
type textarea "x"
type textarea "NT"
type textarea "x"
type textarea "NTE"
type textarea "x"
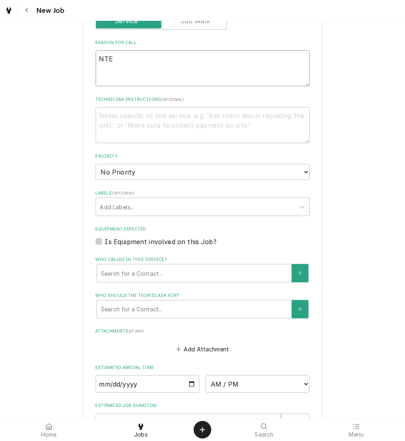
type textarea "NTE:"
type textarea "x"
type textarea "NTE: $"
type textarea "x"
type textarea "NTE: $"
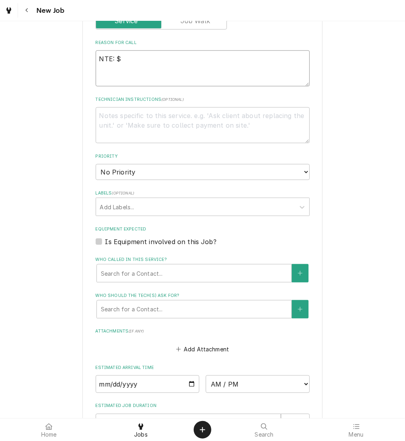
type textarea "x"
type textarea "NTE: $ 5"
type textarea "x"
type textarea "NTE: $"
type textarea "x"
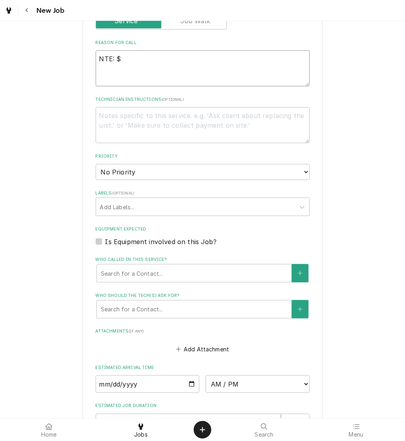
type textarea "NTE: $"
type textarea "x"
type textarea "NTE: $5"
type textarea "x"
type textarea "NTE: $50"
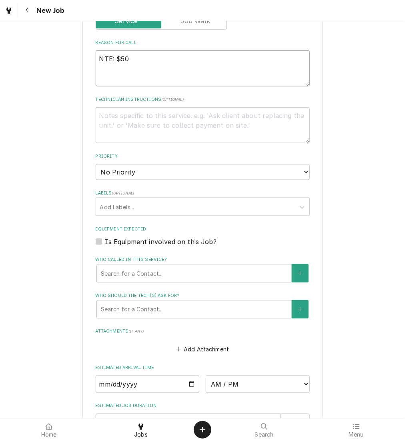
type textarea "x"
type textarea "NTE: $500"
type textarea "x"
type textarea "NTE: $500"
type textarea "x"
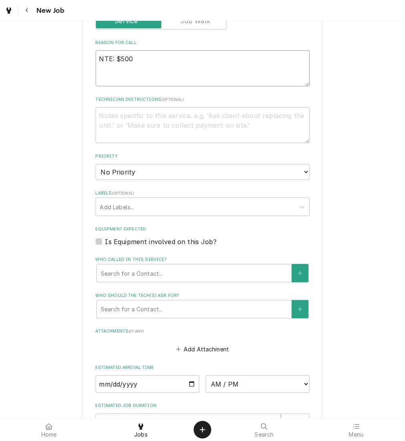
type textarea "NTE: $500 P"
type textarea "x"
type textarea "NTE: $500 PO"
type textarea "x"
type textarea "NTE: $500 PO"
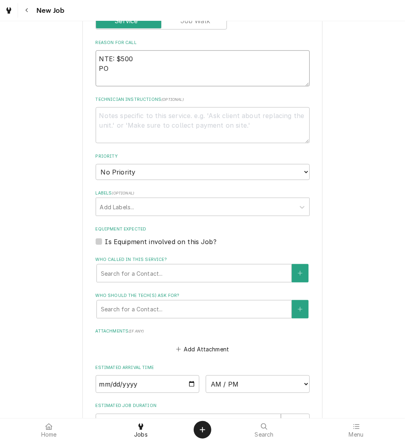
type textarea "x"
type textarea "NTE: $500 PO #"
type textarea "x"
type textarea "NTE: $500 PO #"
paste textarea "72018943"
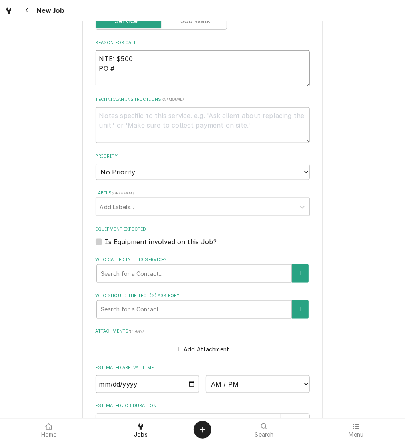
type textarea "x"
type textarea "NTE: $500 PO # 72018943"
type textarea "x"
type textarea "NTE: $500 PO # 72018943"
click at [96, 57] on textarea "NTE: $500 PO # 72018943" at bounding box center [203, 68] width 214 height 36
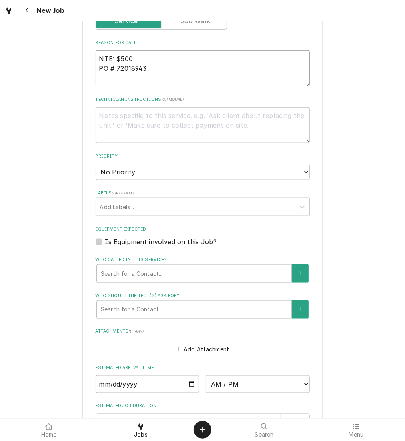
type textarea "x"
type textarea "CNTE: $500 PO # 72018943"
type textarea "x"
type textarea "CONTE: $500 PO # 72018943"
type textarea "x"
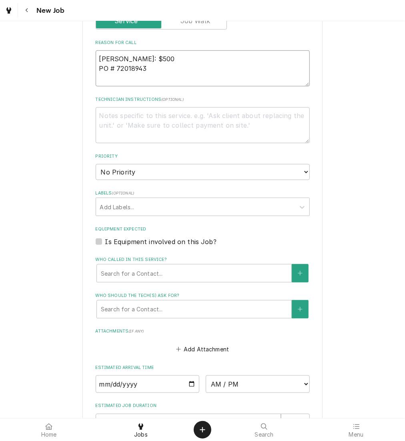
type textarea "COLNTE: $500 PO # 72018943"
type textarea "x"
type textarea "COLDNTE: $500 PO # 72018943"
type textarea "x"
type textarea "COLD NTE: $500 PO # 72018943"
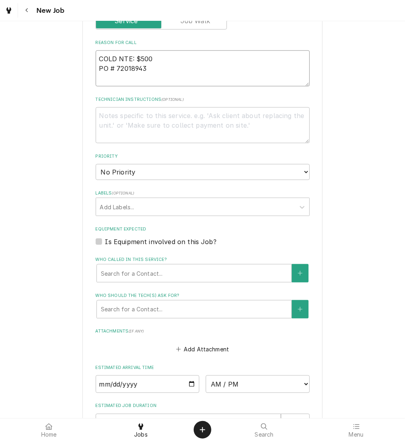
type textarea "x"
type textarea "COLD LNTE: $500 PO # 72018943"
type textarea "x"
type textarea "COLD LINTE: $500 PO # 72018943"
type textarea "x"
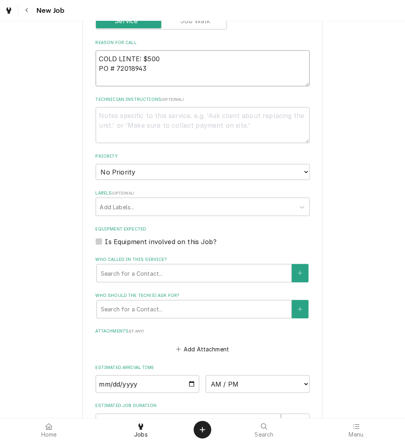
type textarea "COLD LINNTE: $500 PO # 72018943"
type textarea "x"
type textarea "COLD LINENTE: $500 PO # 72018943"
type textarea "x"
type textarea "COLD LINE NTE: $500 PO # 72018943"
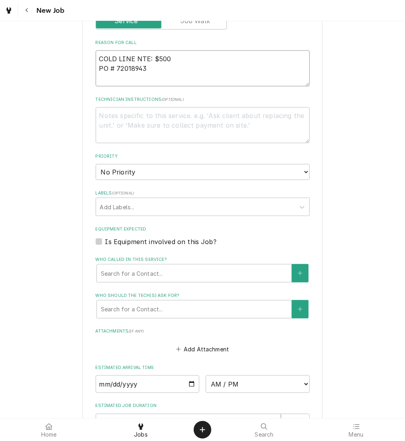
type textarea "x"
type textarea "COLD LINE INTE: $500 PO # 72018943"
type textarea "x"
type textarea "COLD LINE ISNTE: $500 PO # 72018943"
type textarea "x"
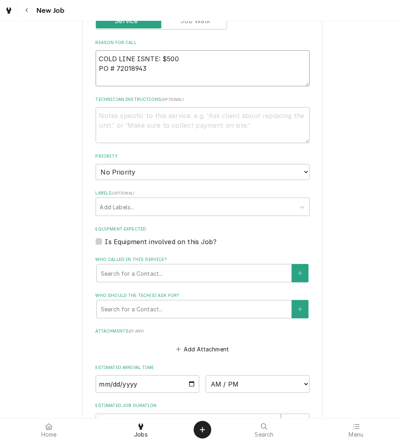
type textarea "COLD LINE IS NTE: $500 PO # 72018943"
type textarea "x"
type textarea "COLD LINE IS NNTE: $500 PO # 72018943"
type textarea "x"
type textarea "COLD LINE IS NONTE: $500 PO # 72018943"
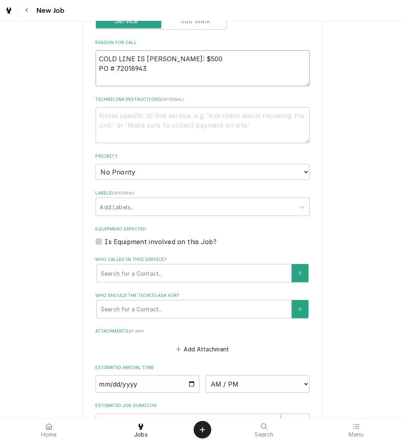
type textarea "x"
type textarea "COLD LINE IS NOTNTE: $500 PO # 72018943"
type textarea "x"
type textarea "COLD LINE IS NOT NTE: $500 PO # 72018943"
type textarea "x"
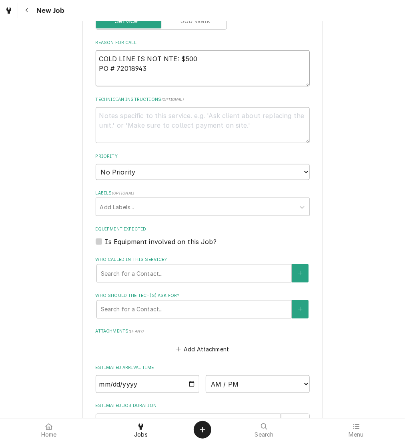
type textarea "COLD LINE IS NOT TNTE: $500 PO # 72018943"
type textarea "x"
type textarea "COLD LINE IS NOT TUNTE: $500 PO # 72018943"
type textarea "x"
type textarea "COLD LINE IS NOT TURNTE: $500 PO # 72018943"
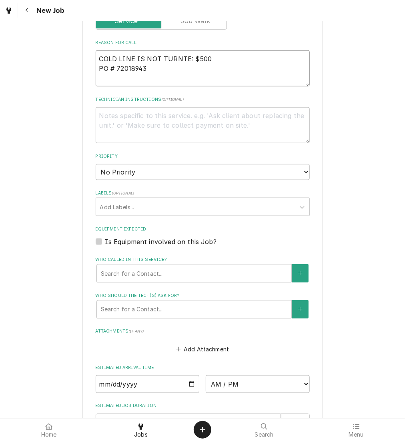
type textarea "x"
type textarea "COLD LINE IS NOT TURNNTE: $500 PO # 72018943"
type textarea "x"
type textarea "COLD LINE IS NOT TURNINTE: $500 PO # 72018943"
type textarea "x"
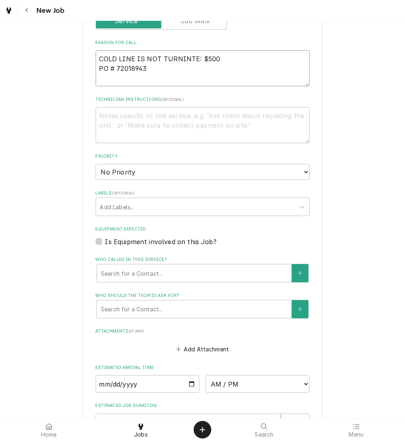
type textarea "COLD LINE IS NOT TURNINNTE: $500 PO # 72018943"
type textarea "x"
type textarea "COLD LINE IS NOT TURNINGNTE: $500 PO # 72018943"
type textarea "x"
type textarea "COLD LINE IS NOT TURNING NTE: $500 PO # 72018943"
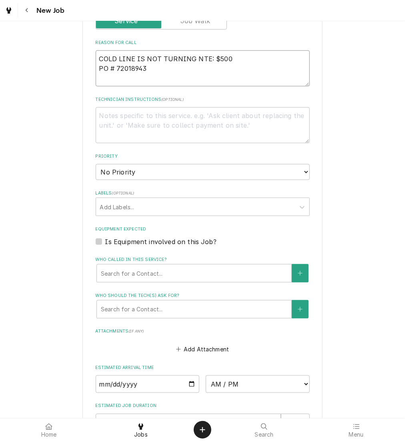
type textarea "x"
type textarea "COLD LINE IS NOT TURNING ONTE: $500 PO # 72018943"
type textarea "x"
type textarea "COLD LINE IS NOT TURNING ONNTE: $500 PO # 72018943"
type textarea "x"
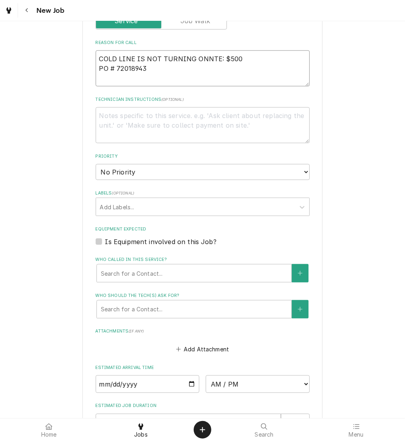
type textarea "COLD LINE IS NOT TURNING ON NTE: $500 PO # 72018943"
type textarea "x"
type textarea "COLD LINE IS NOT TURNING ON NTE: $500 PO # 72018943"
type textarea "x"
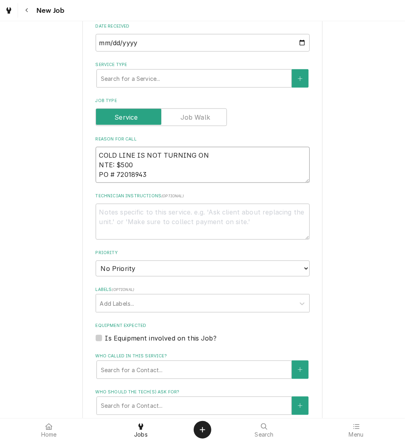
scroll to position [285, 0]
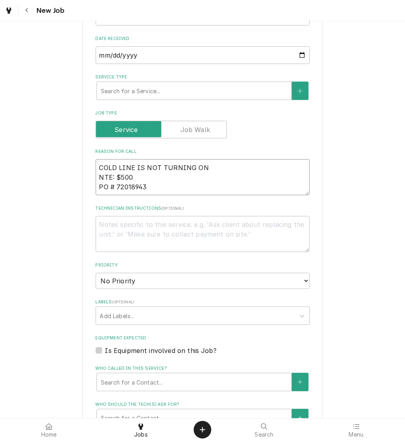
type textarea "COLD LINE IS NOT TURNING ON NTE: $500 PO # 72018943"
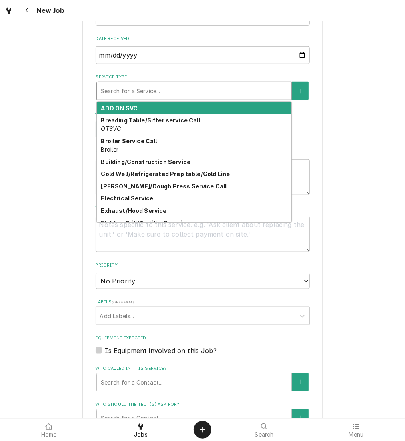
click at [197, 88] on div "Service Type" at bounding box center [194, 91] width 187 height 14
type textarea "x"
type input "C"
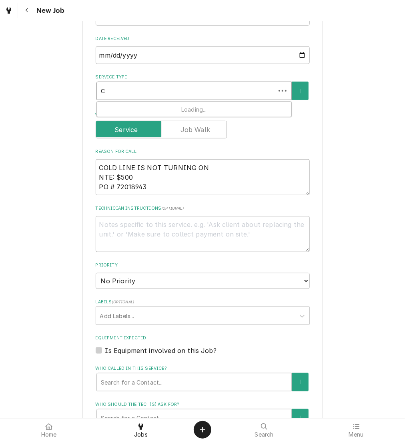
type textarea "x"
type input "CO"
type textarea "x"
type input "COLD"
type textarea "x"
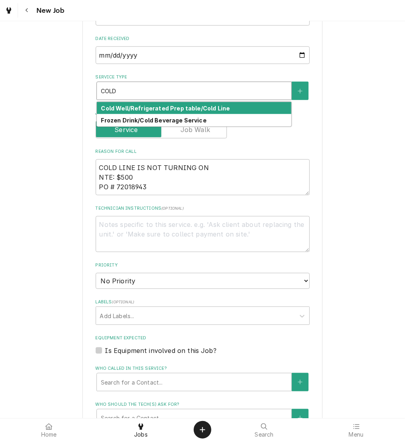
click at [196, 110] on strong "Cold Well/Refrigerated Prep table/Cold Line" at bounding box center [165, 108] width 129 height 7
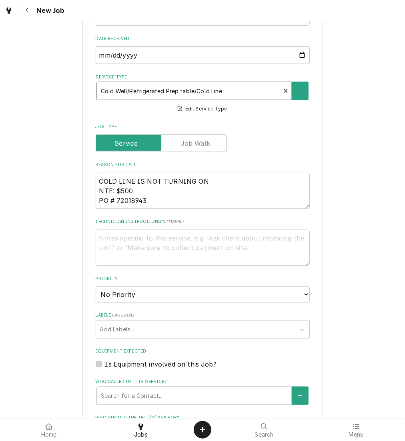
type textarea "x"
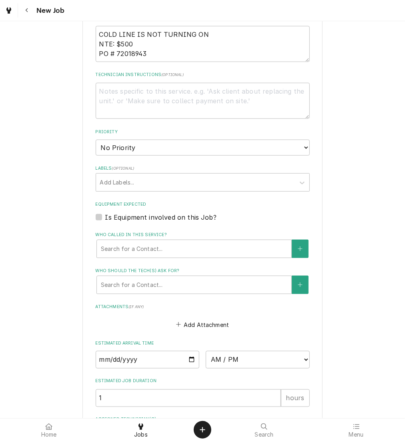
scroll to position [433, 0]
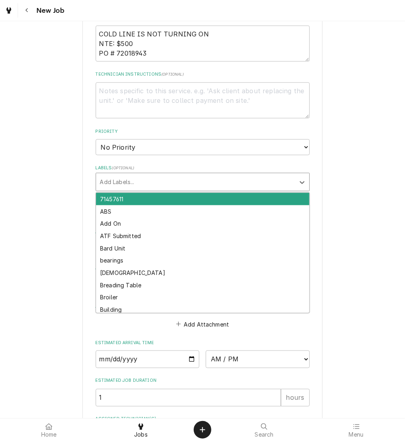
click at [167, 183] on div "Labels" at bounding box center [195, 182] width 191 height 14
type input "COLD"
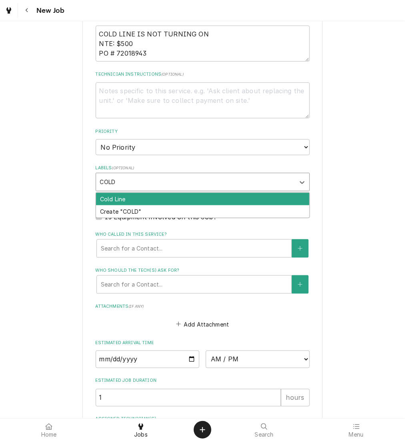
click at [175, 195] on div "Cold Line" at bounding box center [202, 199] width 213 height 12
type textarea "x"
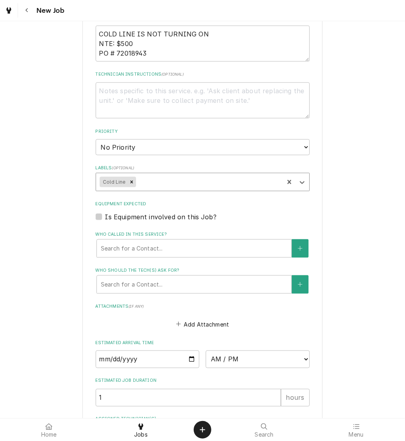
type textarea "x"
click at [171, 145] on select "No Priority Urgent High Medium Low" at bounding box center [203, 147] width 214 height 16
select select "1"
click at [96, 139] on select "No Priority Urgent High Medium Low" at bounding box center [203, 147] width 214 height 16
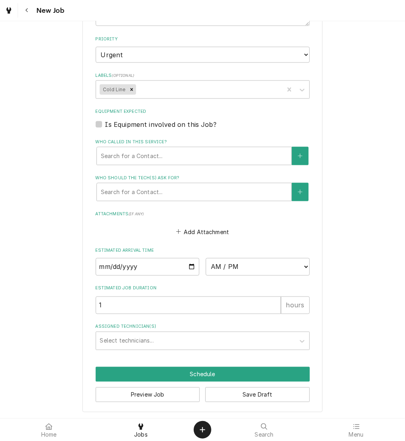
click at [166, 156] on div "Who called in this service?" at bounding box center [194, 156] width 187 height 14
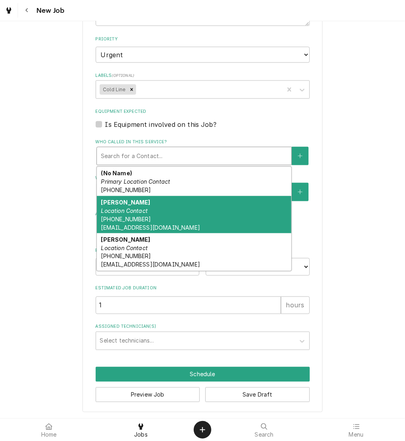
click at [157, 207] on div "Dana Mcnair Location Contact (719) 392-8030 TB37410@KBPBrands.com" at bounding box center [194, 215] width 195 height 38
type textarea "x"
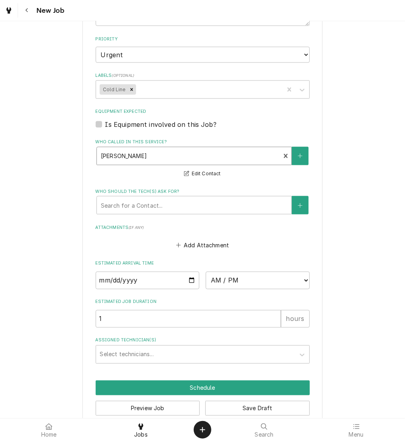
scroll to position [538, 0]
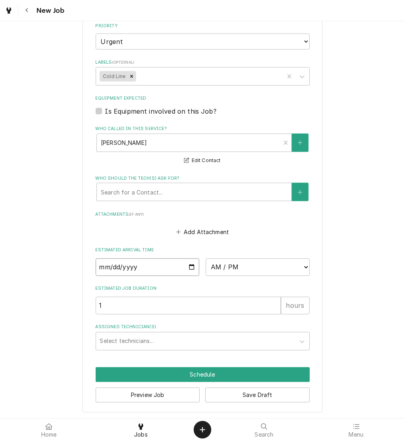
click at [186, 269] on input "Date" at bounding box center [148, 268] width 104 height 18
type input "2025-08-28"
type textarea "x"
click at [258, 270] on select "AM / PM 6:00 AM 6:15 AM 6:30 AM 6:45 AM 7:00 AM 7:15 AM 7:30 AM 7:45 AM 8:00 AM…" at bounding box center [258, 268] width 104 height 18
select select "14:00:00"
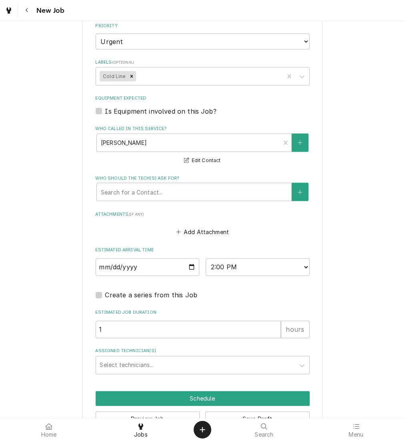
click at [178, 366] on div "Assigned Technician(s)" at bounding box center [195, 365] width 191 height 14
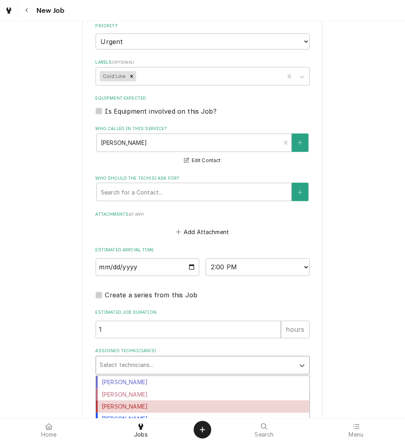
click at [170, 401] on div "Izaia Bain" at bounding box center [202, 407] width 213 height 12
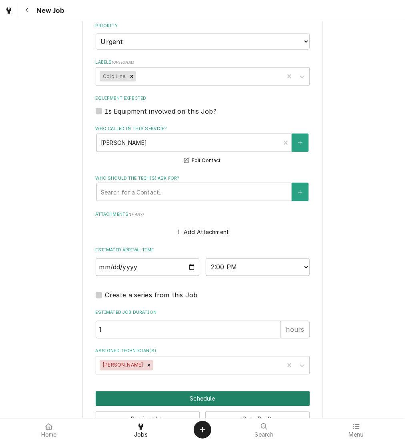
click at [169, 397] on button "Schedule" at bounding box center [203, 398] width 214 height 15
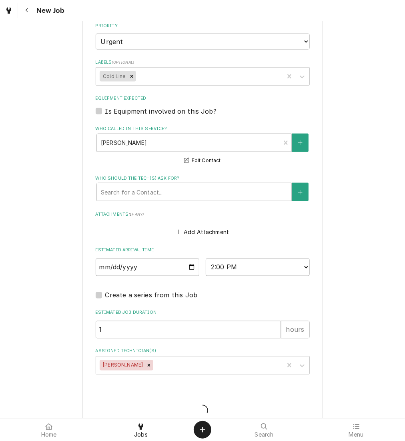
type textarea "x"
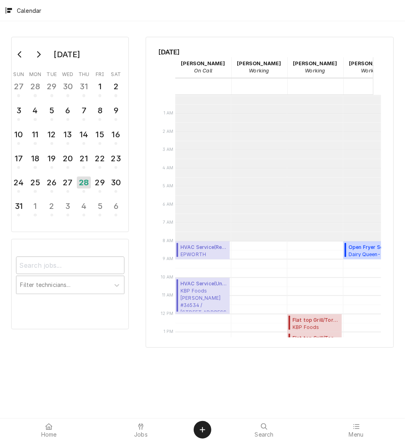
scroll to position [146, 0]
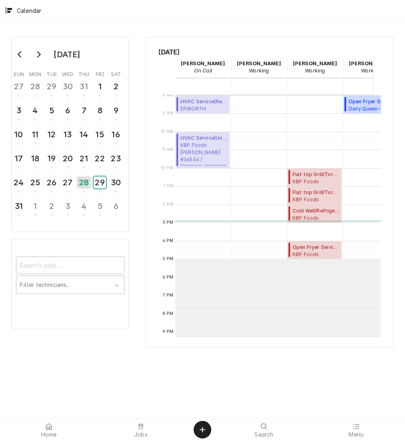
click at [99, 177] on div "29" at bounding box center [100, 183] width 12 height 12
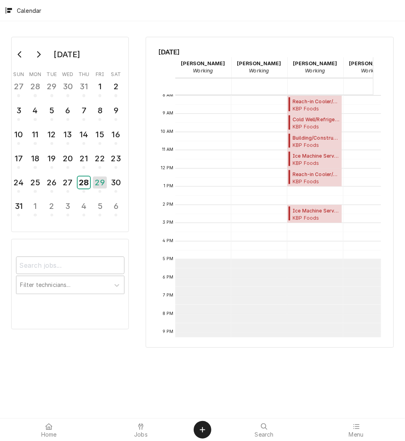
click at [87, 181] on div "28" at bounding box center [84, 183] width 12 height 12
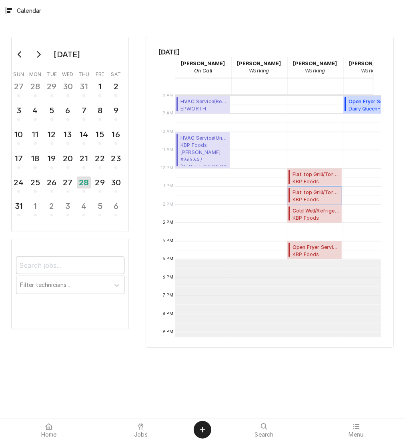
click at [308, 194] on span "Flat top Grill/Tortilla/ Panini ( Past Due )" at bounding box center [316, 192] width 47 height 7
click at [79, 178] on div "28" at bounding box center [84, 183] width 14 height 12
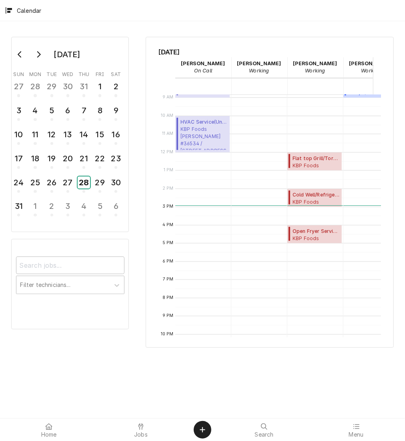
scroll to position [162, 0]
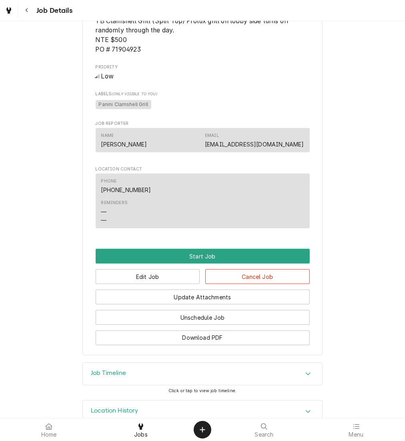
scroll to position [489, 0]
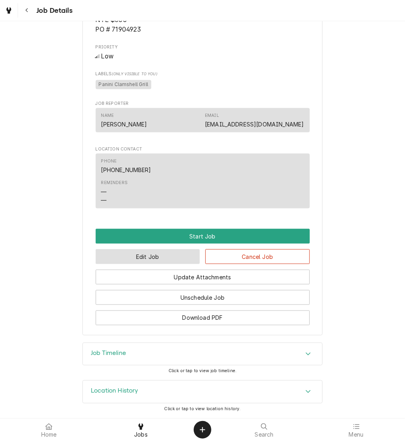
click at [166, 258] on button "Edit Job" at bounding box center [148, 256] width 104 height 15
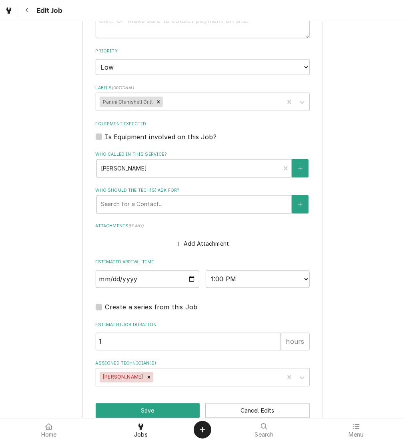
scroll to position [594, 0]
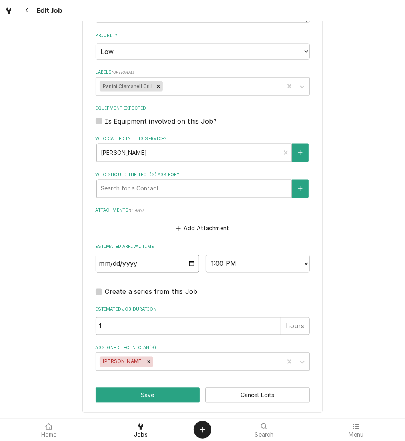
click at [186, 261] on input "[DATE]" at bounding box center [148, 264] width 104 height 18
type textarea "x"
type input "[DATE]"
click at [154, 393] on button "Save" at bounding box center [148, 395] width 104 height 15
type textarea "x"
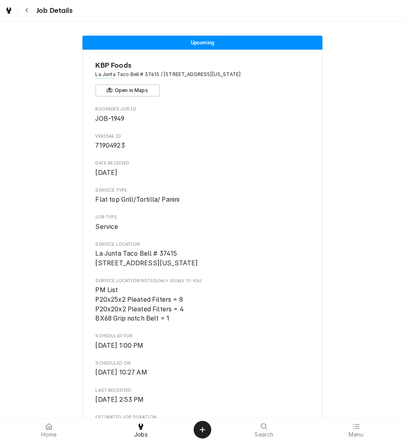
click at [30, 4] on button "Navigate back" at bounding box center [27, 10] width 14 height 14
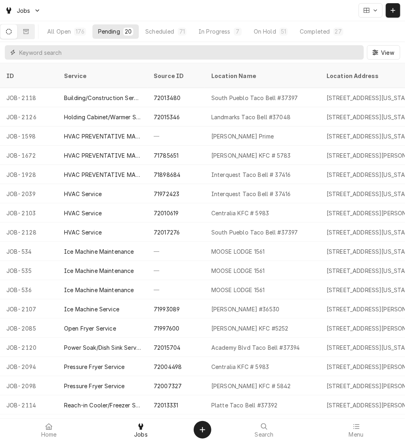
click at [197, 54] on input "Dynamic Content Wrapper" at bounding box center [189, 52] width 341 height 14
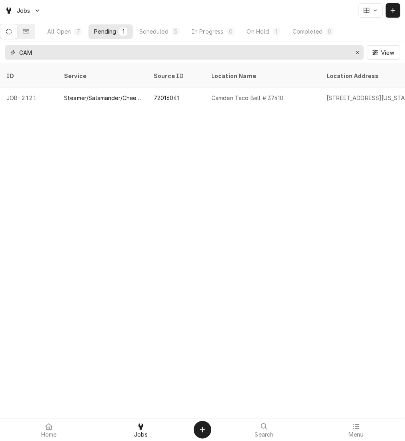
type input "CAM"
click at [193, 91] on div "72016041" at bounding box center [176, 97] width 58 height 19
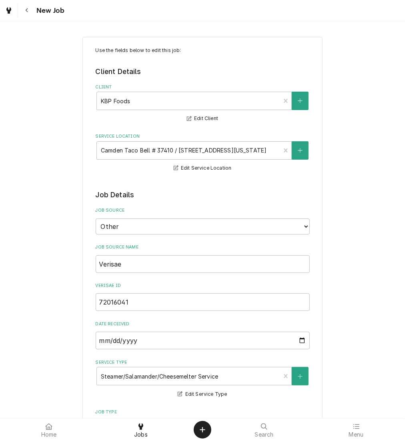
type textarea "x"
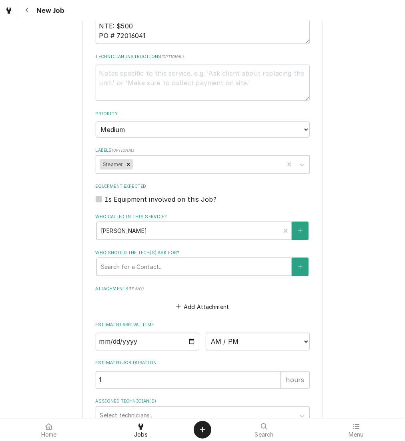
scroll to position [555, 0]
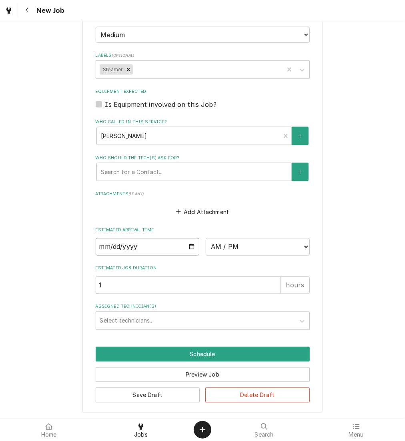
click at [184, 244] on input "Date" at bounding box center [148, 247] width 104 height 18
type input "2025-08-28"
type textarea "x"
click at [237, 241] on select "AM / PM 6:00 AM 6:15 AM 6:30 AM 6:45 AM 7:00 AM 7:15 AM 7:30 AM 7:45 AM 8:00 AM…" at bounding box center [258, 247] width 104 height 18
select select "10:00:00"
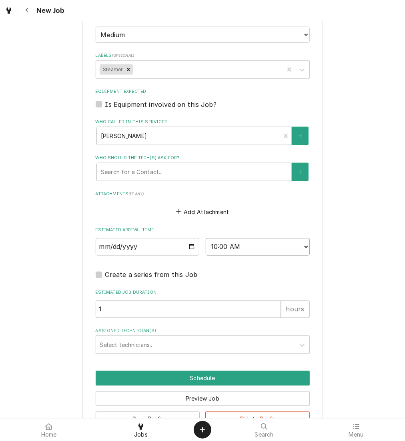
type textarea "x"
click at [247, 239] on select "AM / PM 6:00 AM 6:15 AM 6:30 AM 6:45 AM 7:00 AM 7:15 AM 7:30 AM 7:45 AM 8:00 AM…" at bounding box center [258, 247] width 104 height 18
select select "11:00:00"
click at [206, 238] on select "AM / PM 6:00 AM 6:15 AM 6:30 AM 6:45 AM 7:00 AM 7:15 AM 7:30 AM 7:45 AM 8:00 AM…" at bounding box center [258, 247] width 104 height 18
click at [217, 336] on div "Select technicians..." at bounding box center [195, 345] width 199 height 18
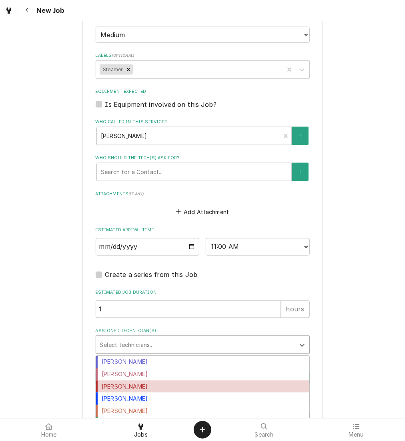
click at [200, 387] on div "Izaia Bain" at bounding box center [202, 387] width 213 height 12
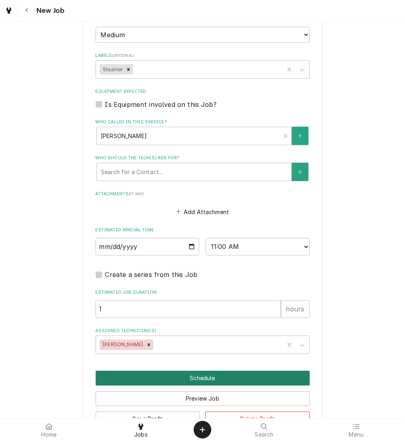
click at [205, 382] on button "Schedule" at bounding box center [203, 378] width 214 height 15
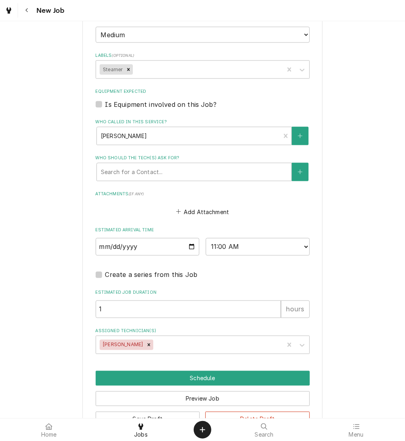
scroll to position [552, 0]
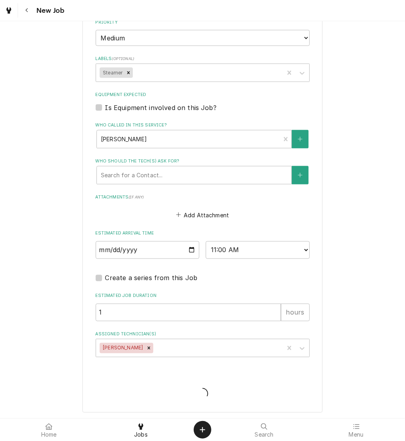
type textarea "x"
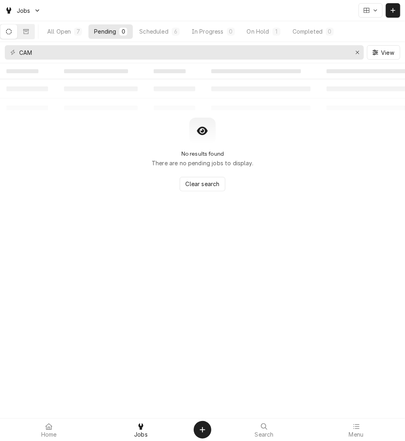
click at [68, 25] on button "All Open 7" at bounding box center [65, 31] width 46 height 14
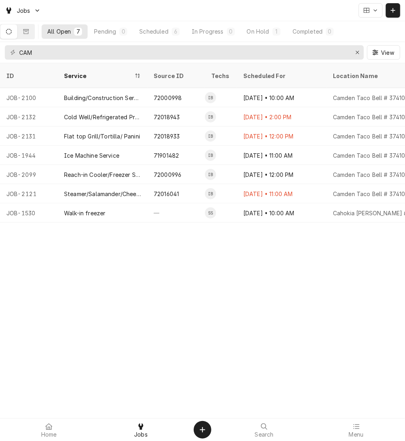
click at [187, 107] on div "72018943" at bounding box center [176, 116] width 58 height 19
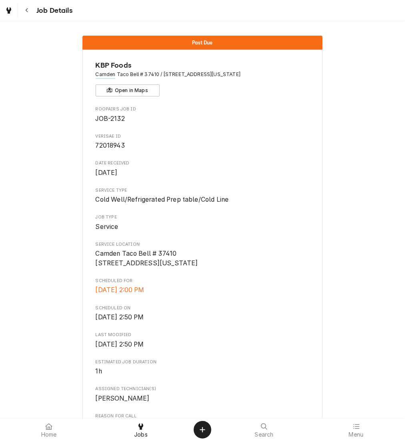
click at [28, 12] on icon "Navigate back" at bounding box center [27, 11] width 4 height 6
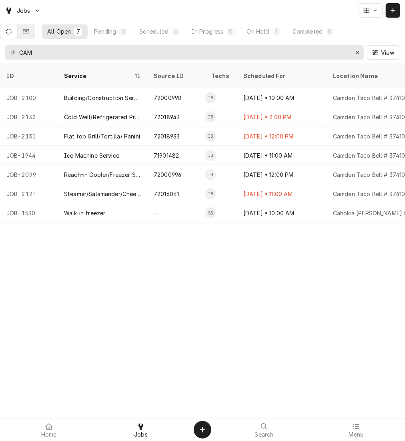
click at [267, 126] on div "[DATE] • 12:00 PM" at bounding box center [282, 135] width 90 height 19
